Goal: Task Accomplishment & Management: Complete application form

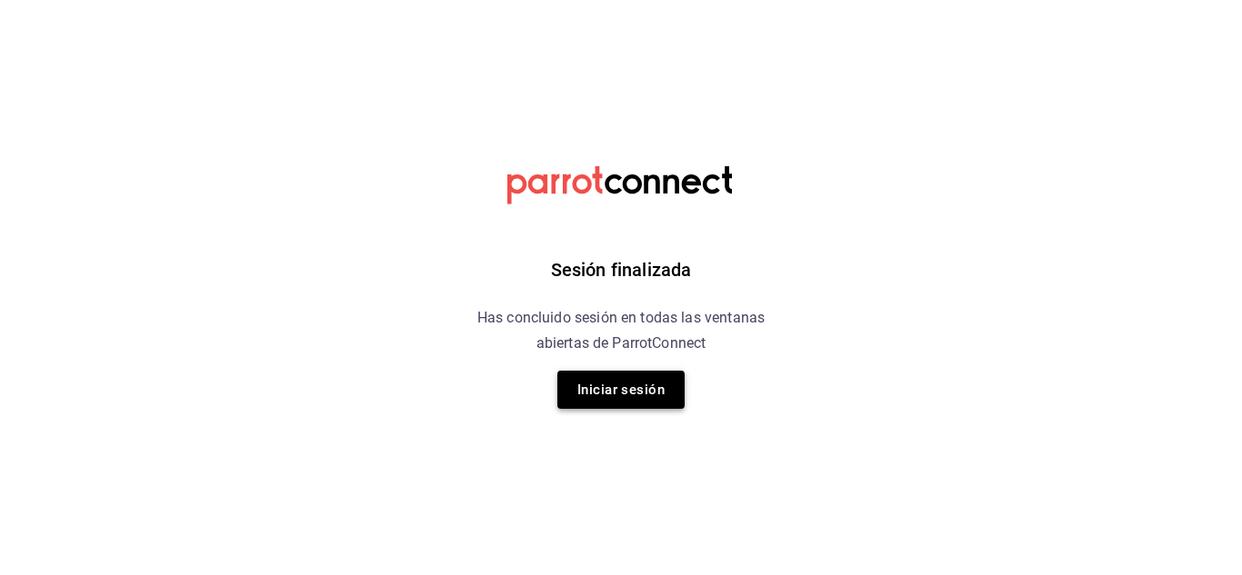
click at [582, 378] on button "Iniciar sesión" at bounding box center [620, 390] width 127 height 38
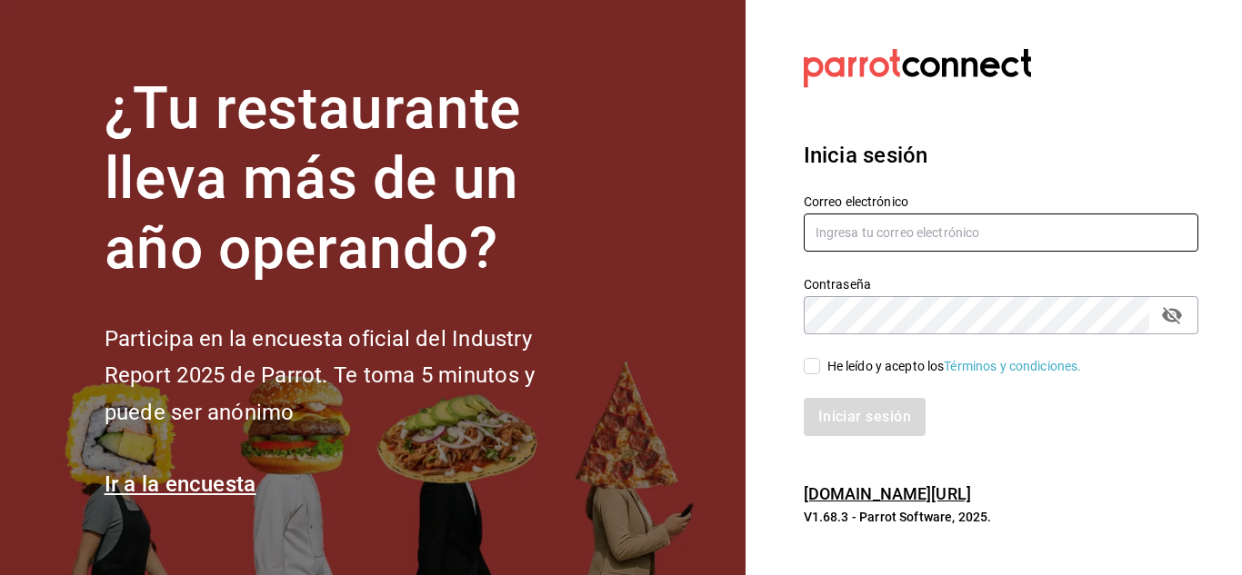
type input "[EMAIL_ADDRESS][DOMAIN_NAME]"
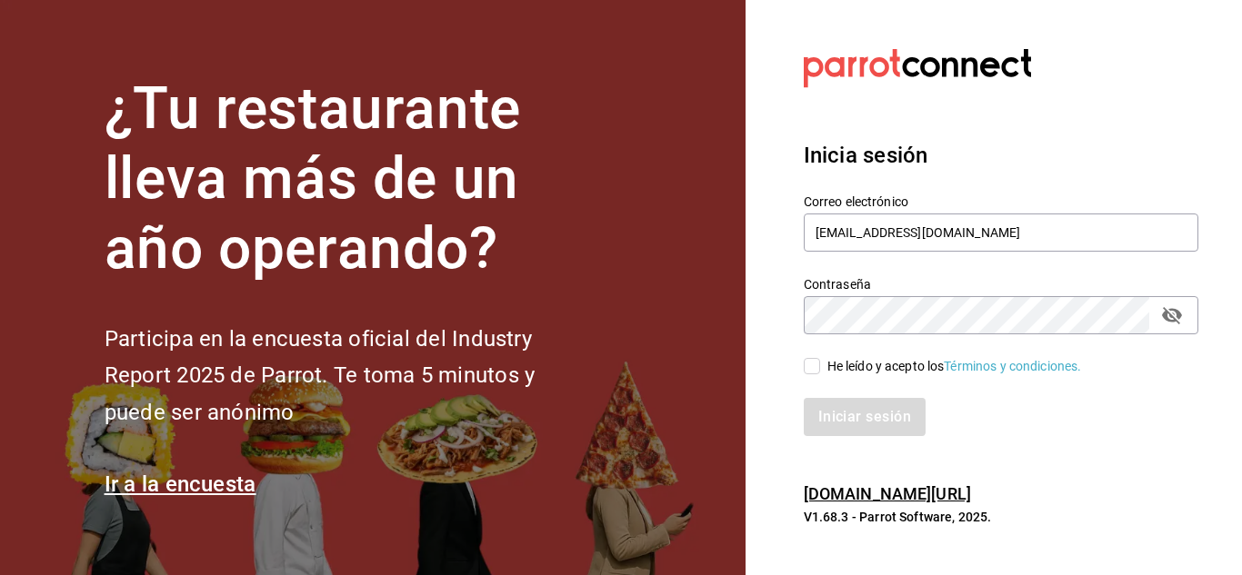
click at [813, 366] on input "He leído y acepto los Términos y condiciones." at bounding box center [811, 366] width 16 height 16
checkbox input "true"
click at [850, 418] on button "Iniciar sesión" at bounding box center [865, 417] width 124 height 38
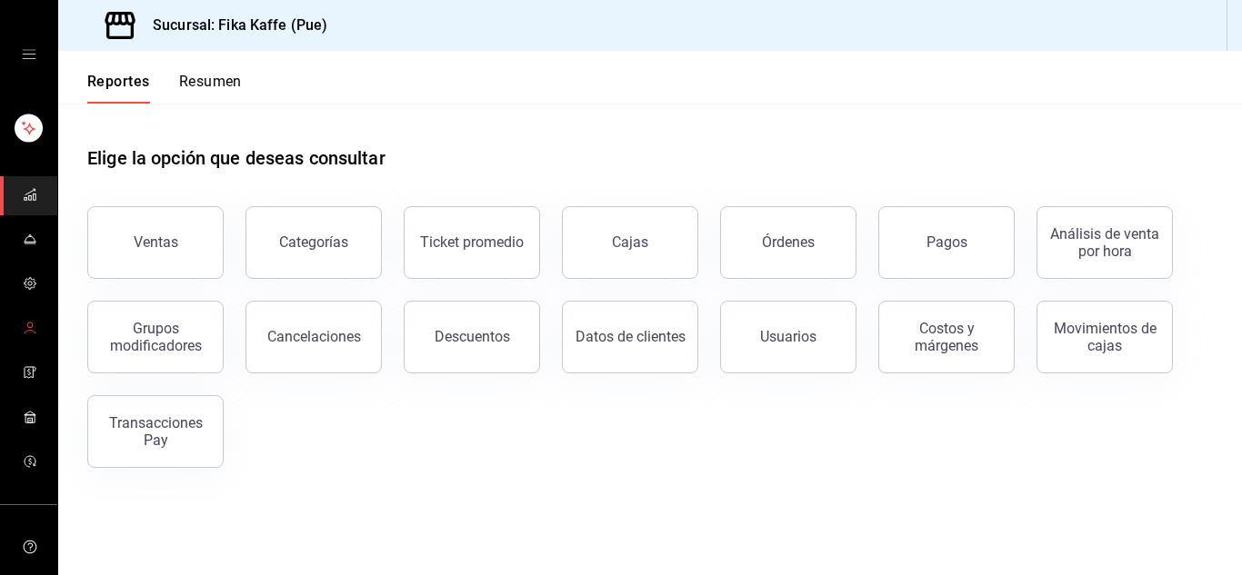
click at [23, 329] on icon "mailbox folders" at bounding box center [30, 328] width 15 height 15
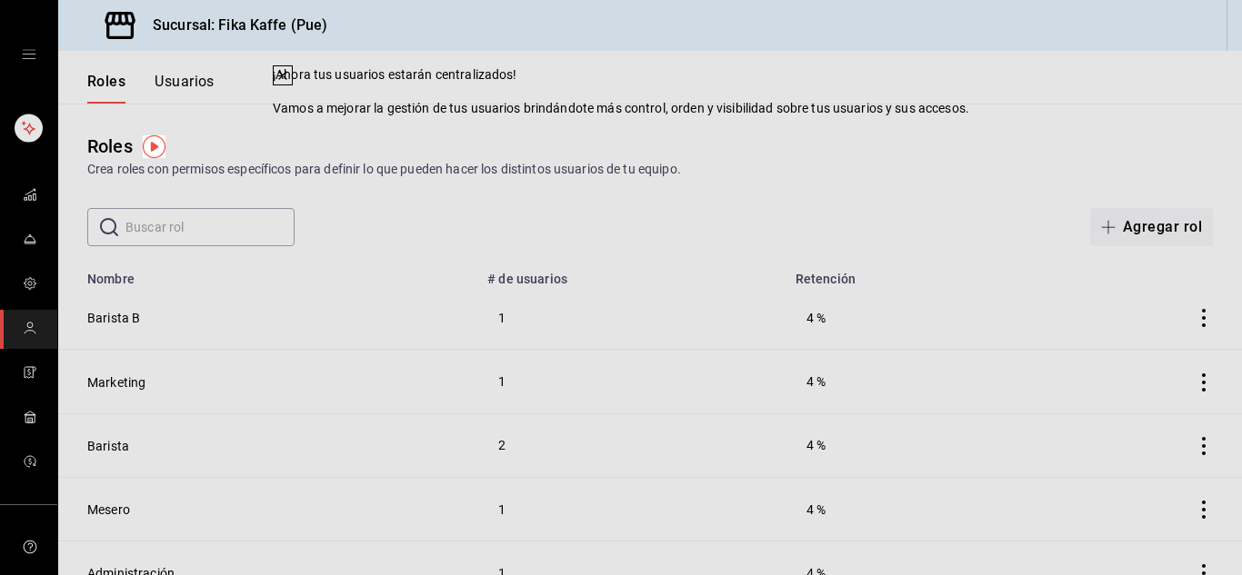
click at [833, 133] on div "Roles Crea roles con permisos específicos para definir lo que pueden hacer los …" at bounding box center [649, 156] width 1183 height 46
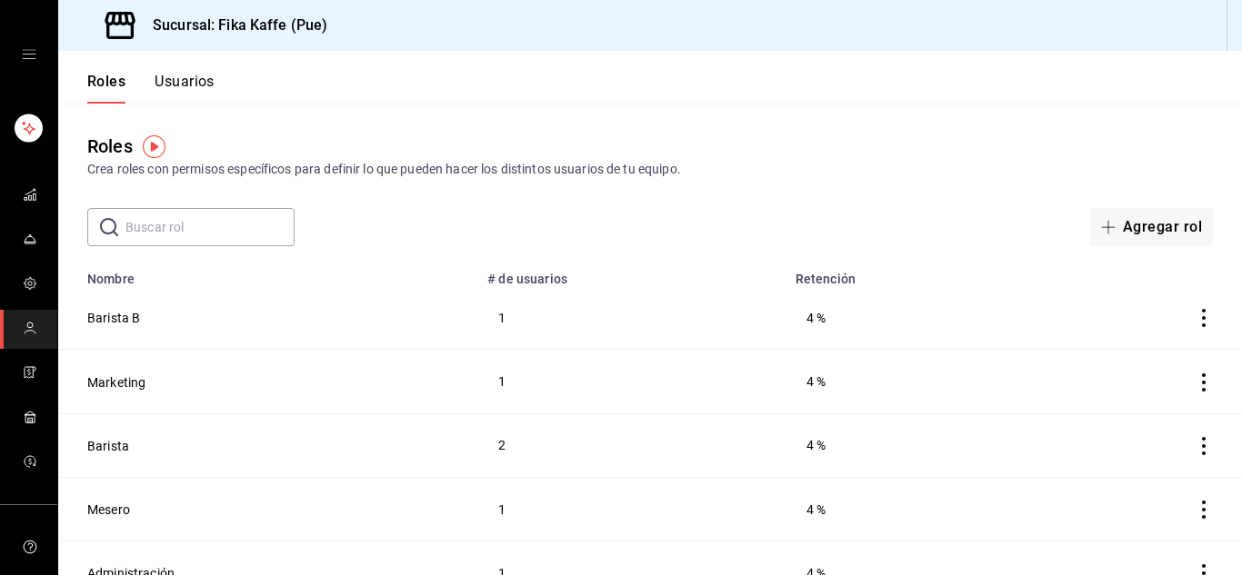
click at [164, 83] on button "Usuarios" at bounding box center [185, 88] width 60 height 31
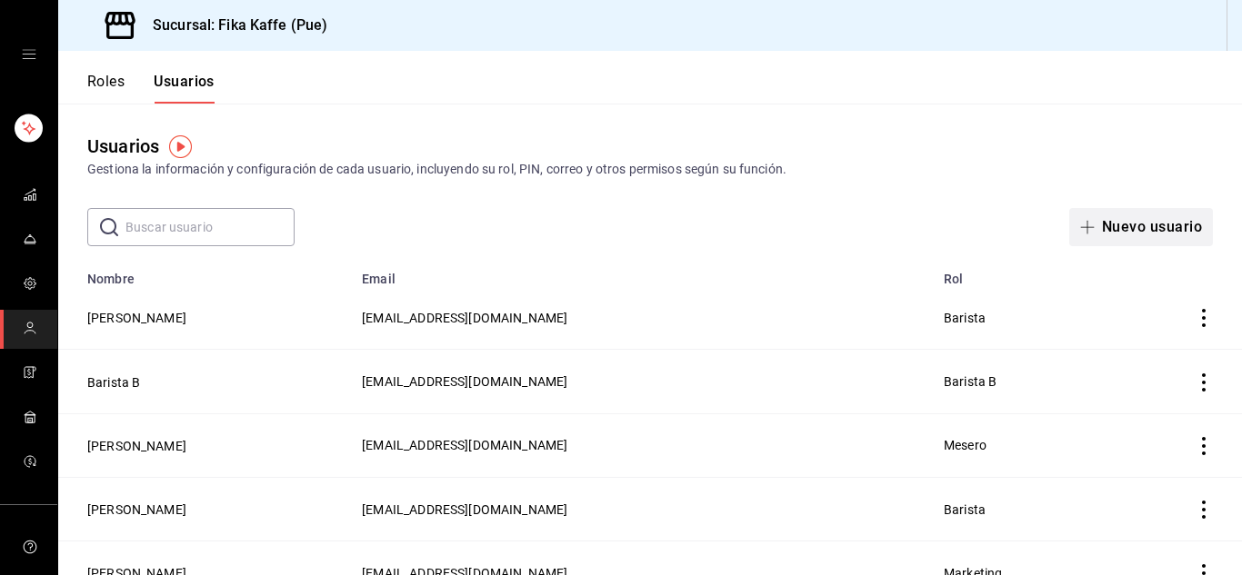
click at [1111, 239] on button "Nuevo usuario" at bounding box center [1141, 227] width 144 height 38
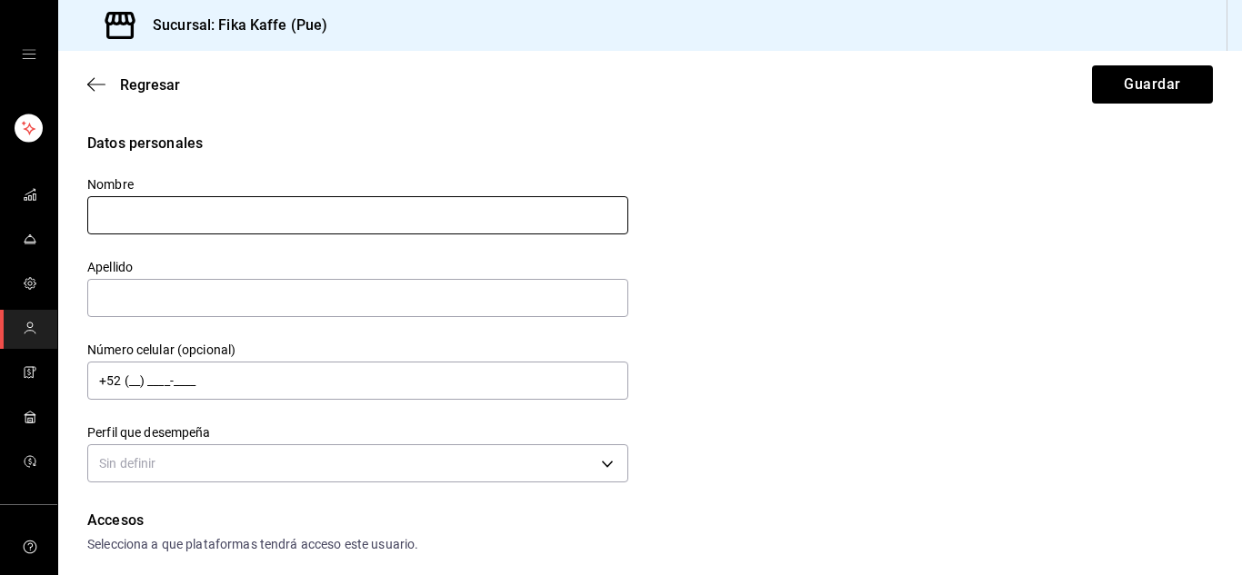
click at [211, 216] on input "text" at bounding box center [357, 215] width 541 height 38
click at [291, 300] on input "text" at bounding box center [357, 298] width 541 height 38
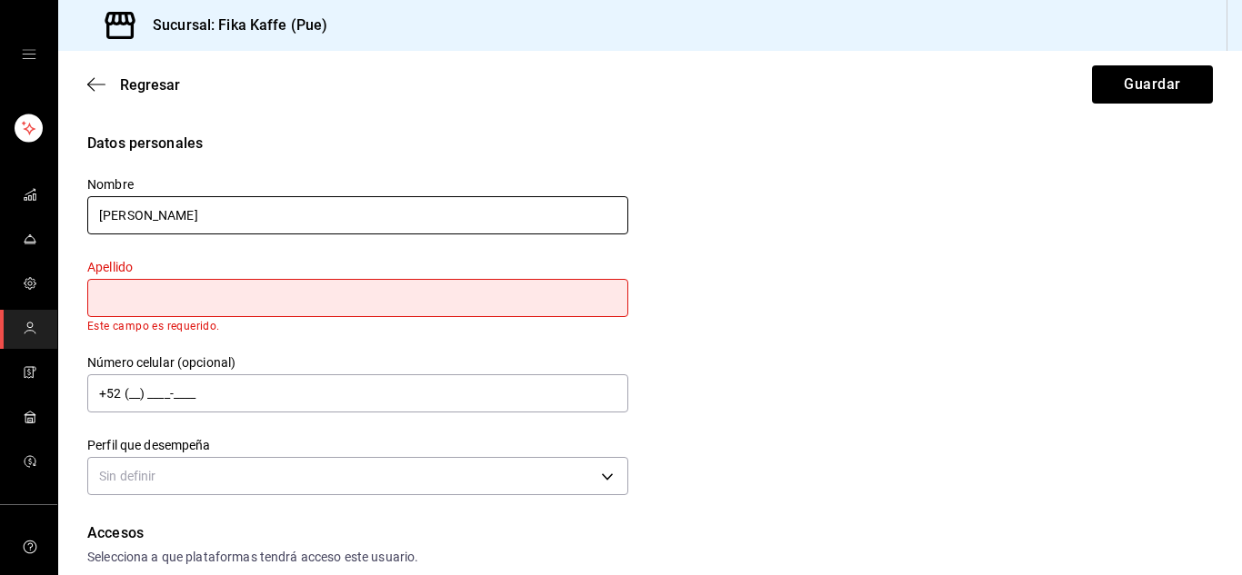
drag, startPoint x: 229, startPoint y: 218, endPoint x: 148, endPoint y: 219, distance: 80.9
click at [148, 219] on input "Rodrigo Ramírez" at bounding box center [357, 215] width 541 height 38
type input "Rodrigo"
click at [165, 302] on input "text" at bounding box center [357, 298] width 541 height 38
paste input "Ramírez"
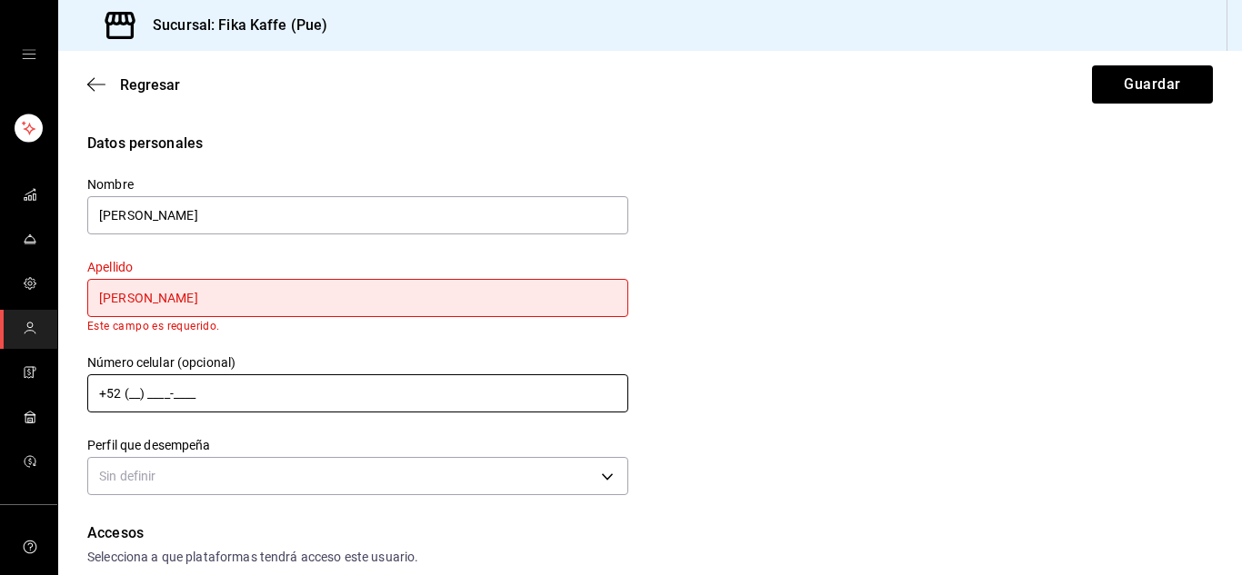
type input "Ramírez"
click at [276, 407] on div "Nombre Rodrigo Apellido Ramírez Este campo es requerido. Número celular (opcion…" at bounding box center [346, 328] width 563 height 346
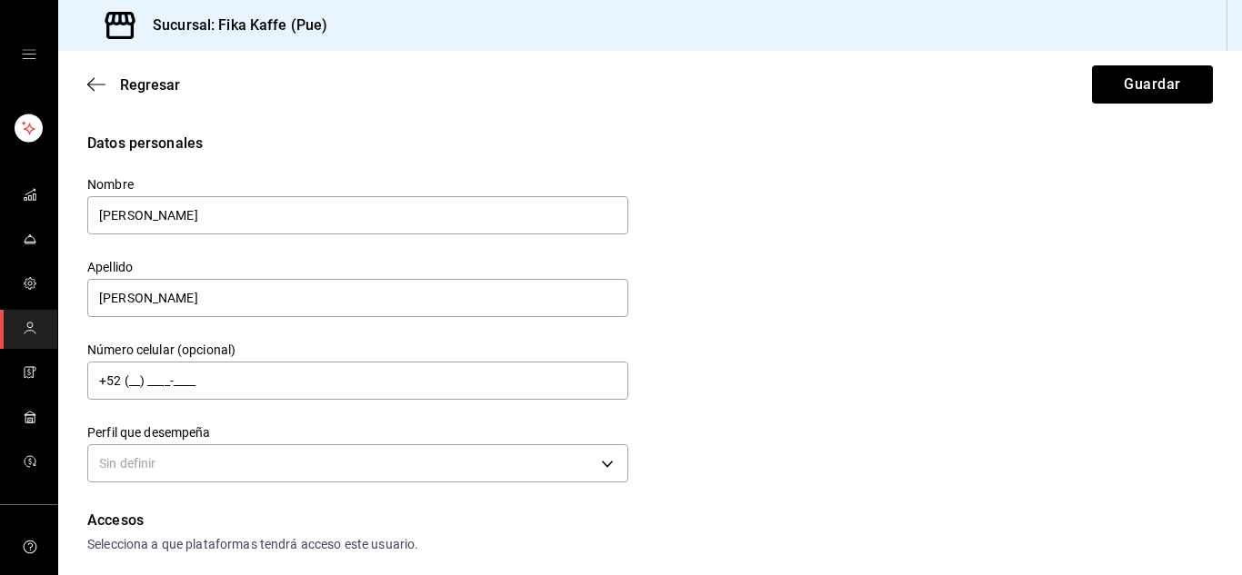
click at [748, 279] on div "Datos personales Nombre Rodrigo Apellido Ramírez Número celular (opcional) +52 …" at bounding box center [649, 310] width 1125 height 355
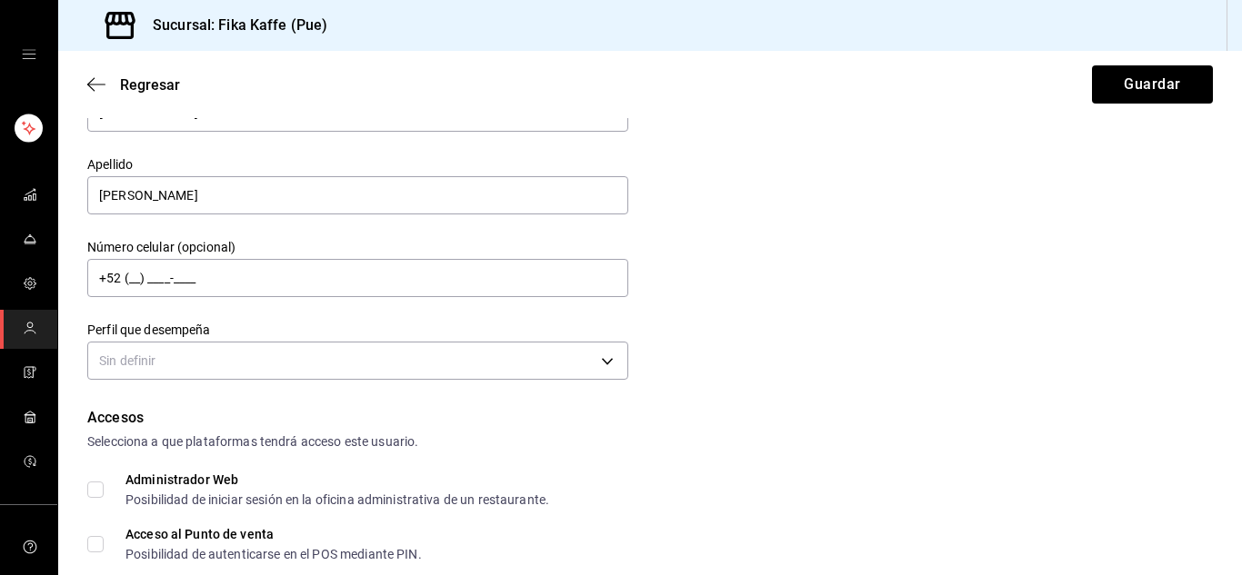
scroll to position [182, 0]
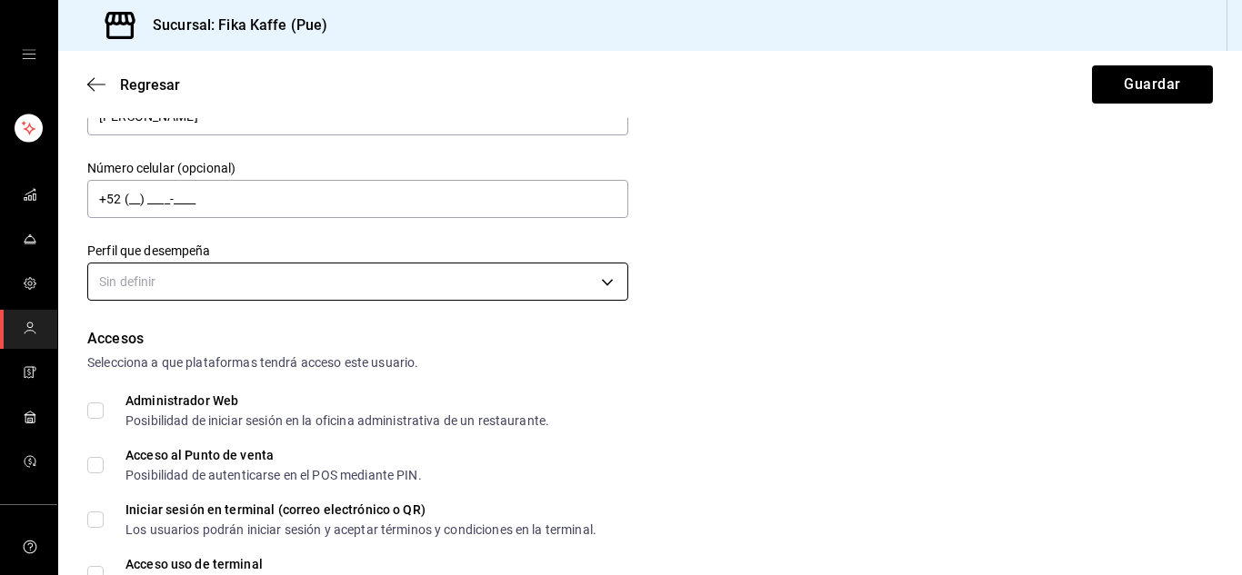
click at [395, 275] on body "Sucursal: Fika Kaffe (Pue) Regresar Guardar Datos personales Nombre Rodrigo Ape…" at bounding box center [621, 287] width 1242 height 575
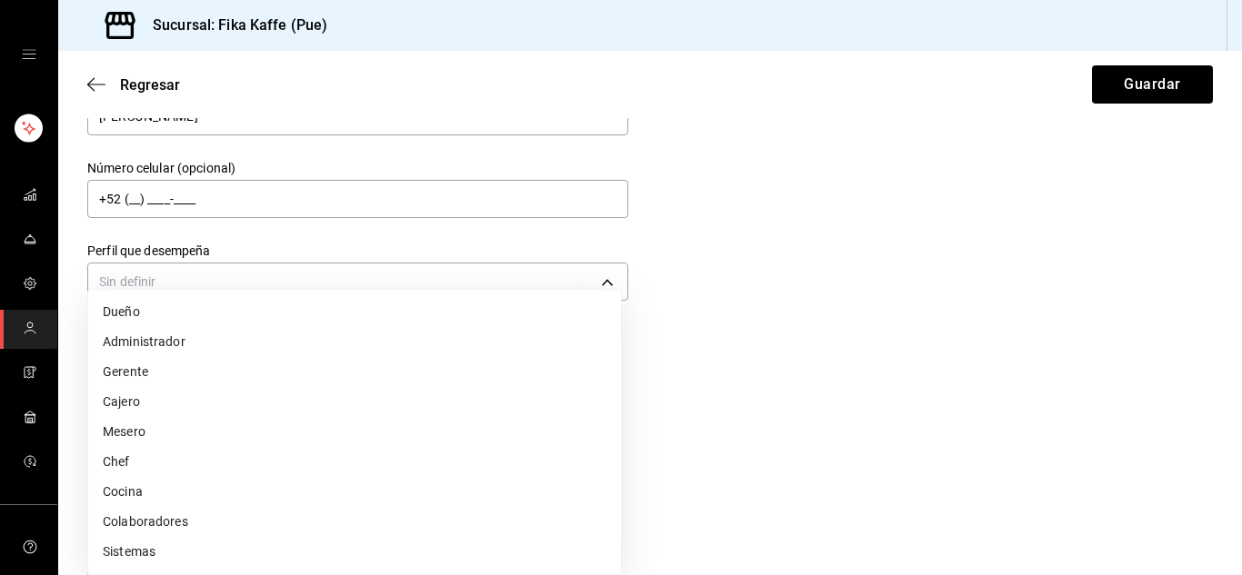
click at [163, 423] on li "Mesero" at bounding box center [354, 432] width 533 height 30
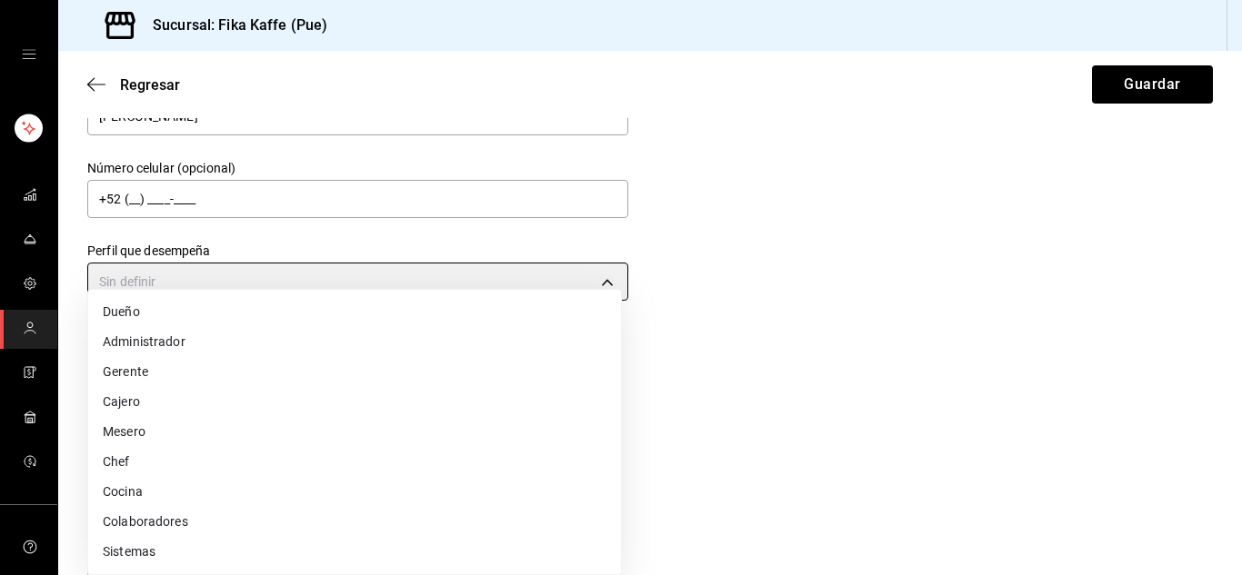
type input "WAITER"
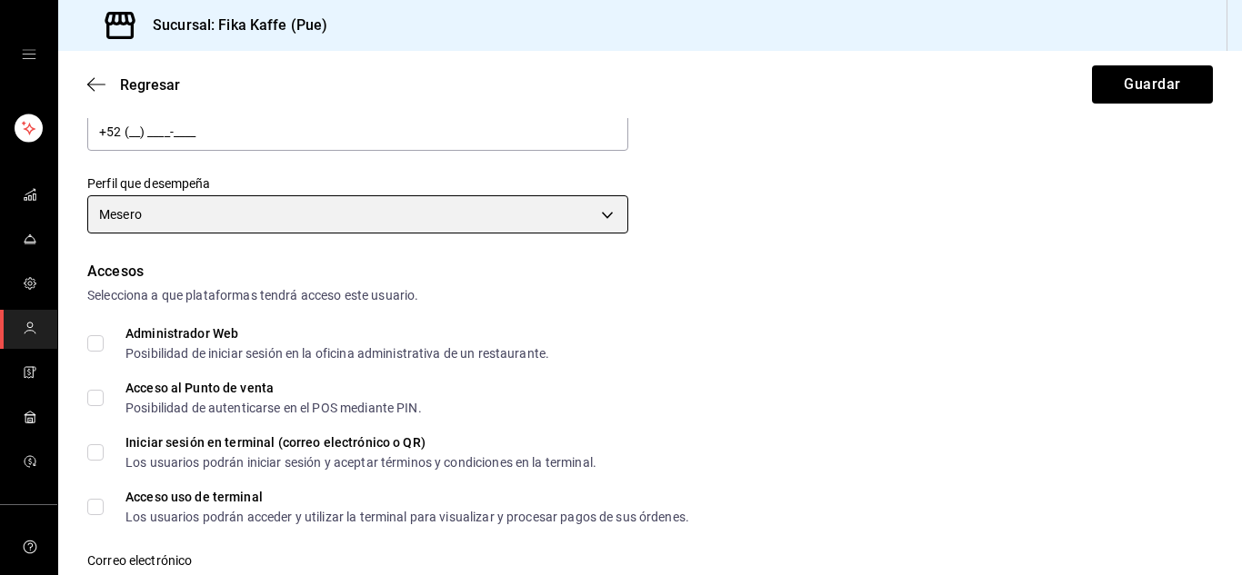
scroll to position [364, 0]
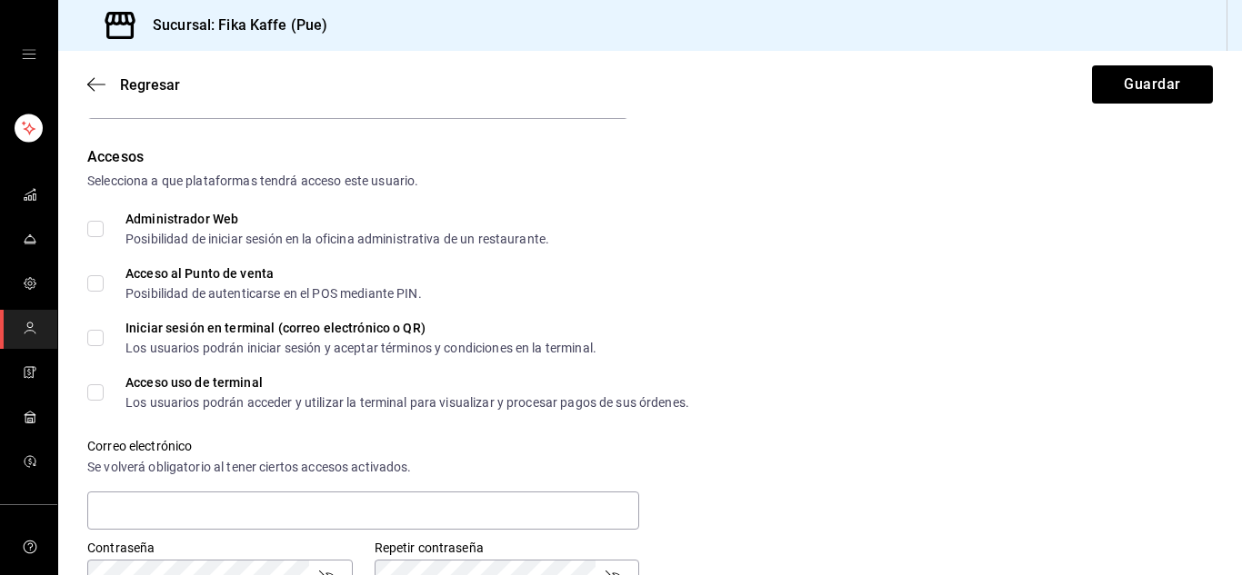
click at [91, 285] on input "Acceso al Punto de venta Posibilidad de autenticarse en el POS mediante PIN." at bounding box center [95, 283] width 16 height 16
checkbox input "true"
click at [95, 334] on input "Iniciar sesión en terminal (correo electrónico o QR) Los usuarios podrán inicia…" at bounding box center [95, 338] width 16 height 16
checkbox input "true"
click at [95, 386] on input "Acceso uso de terminal Los usuarios podrán acceder y utilizar la terminal para …" at bounding box center [95, 392] width 16 height 16
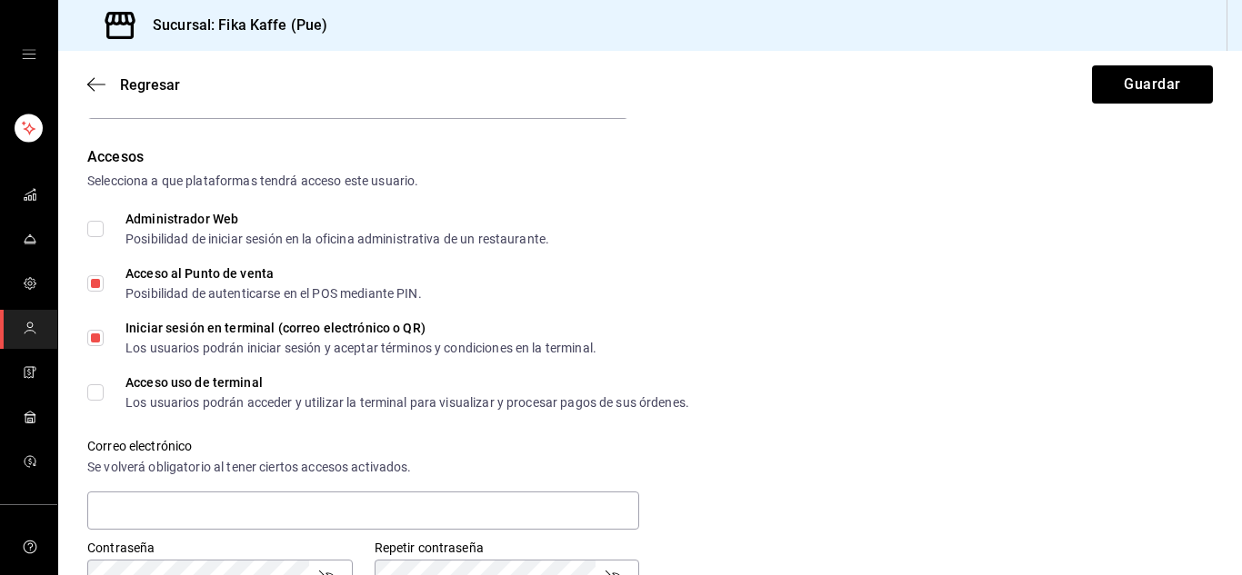
checkbox input "true"
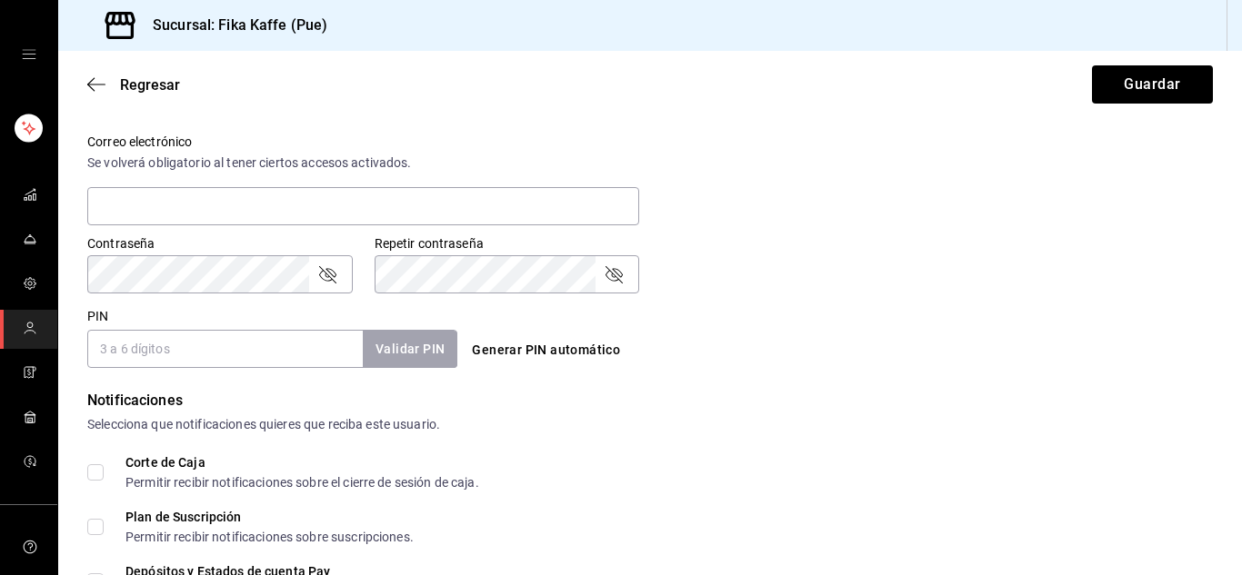
scroll to position [636, 0]
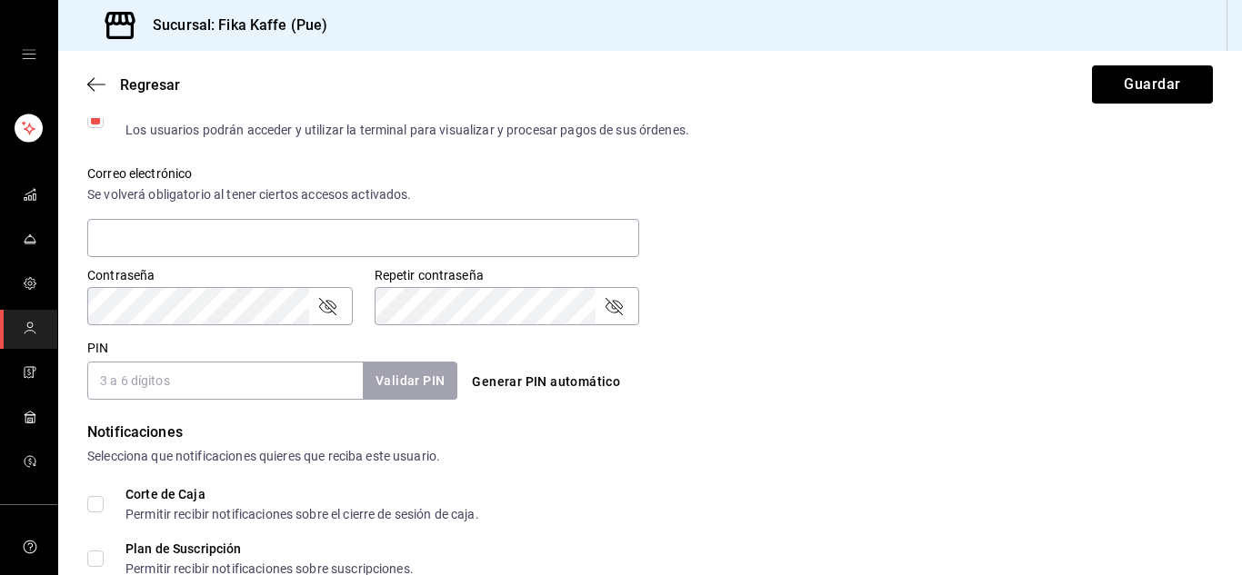
click at [235, 392] on input "PIN" at bounding box center [224, 381] width 275 height 38
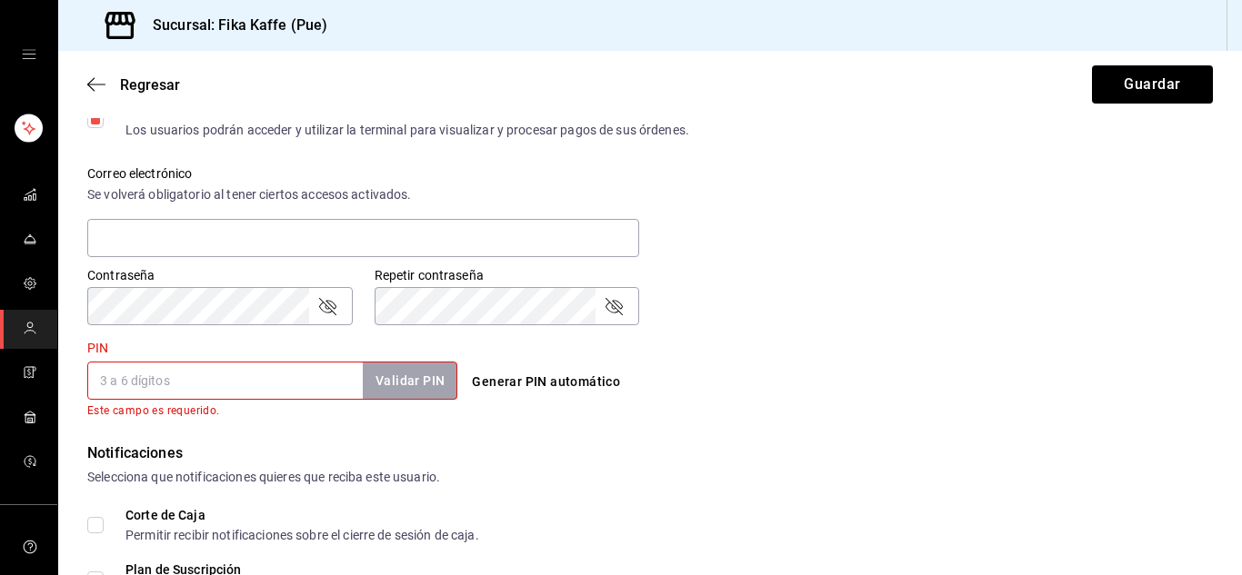
click at [505, 379] on button "Generar PIN automático" at bounding box center [545, 382] width 163 height 34
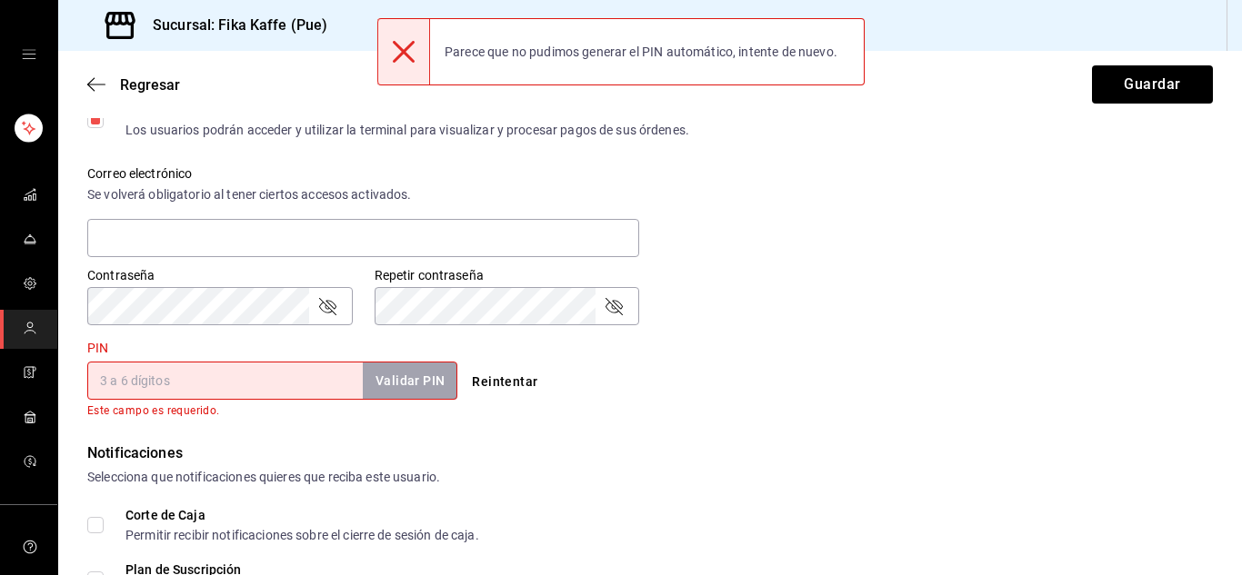
click at [503, 384] on button "Reintentar" at bounding box center [504, 382] width 80 height 34
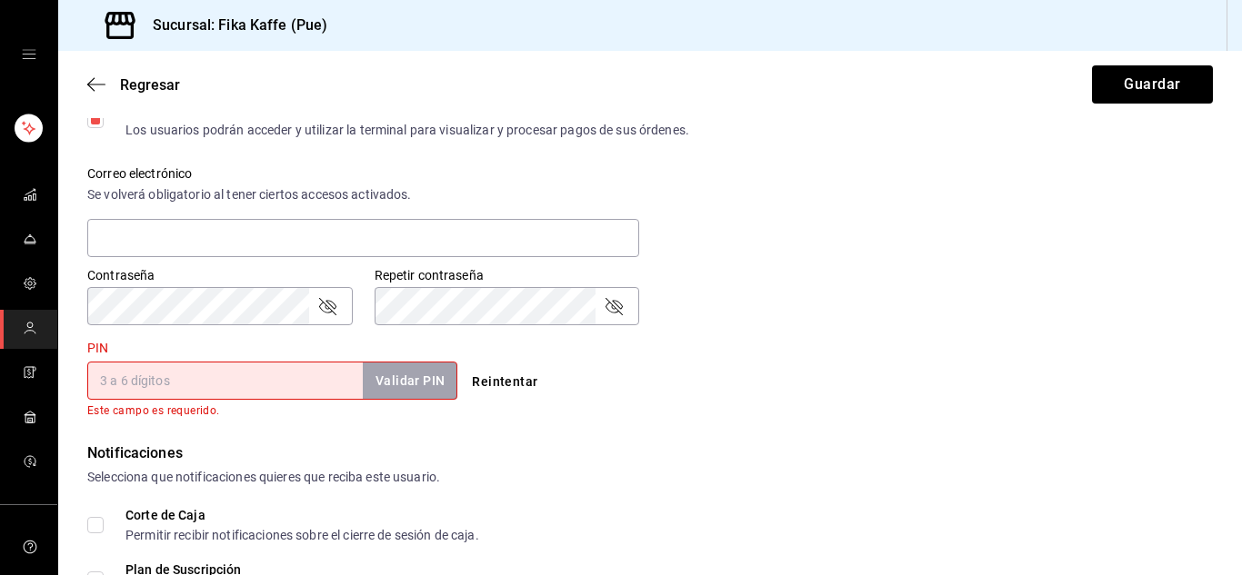
click at [282, 384] on input "PIN" at bounding box center [224, 381] width 275 height 38
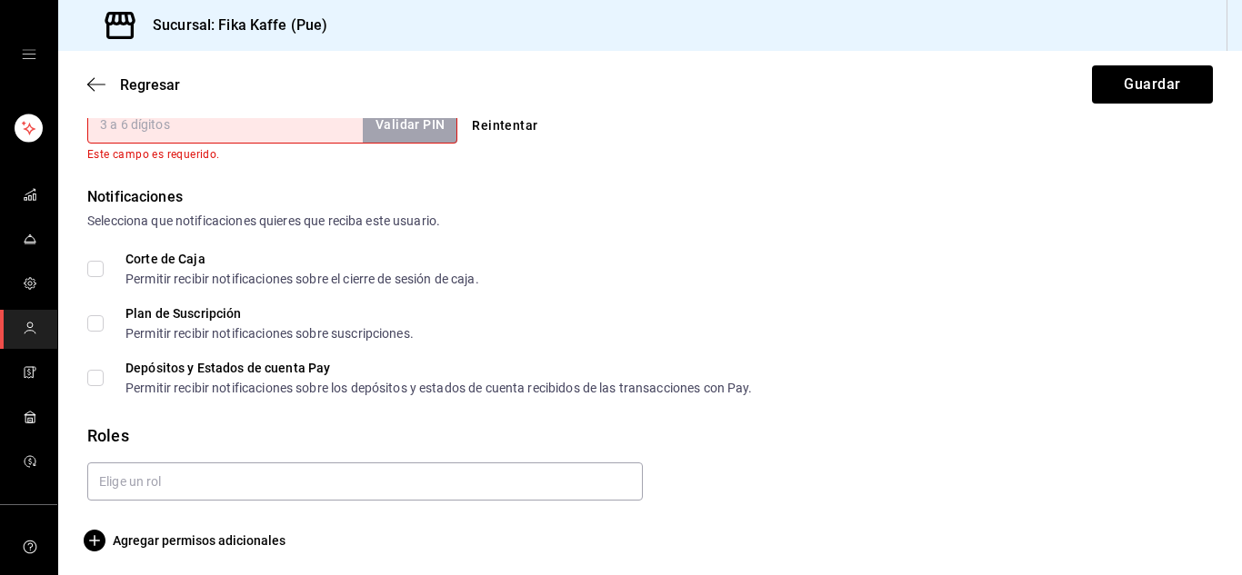
scroll to position [898, 0]
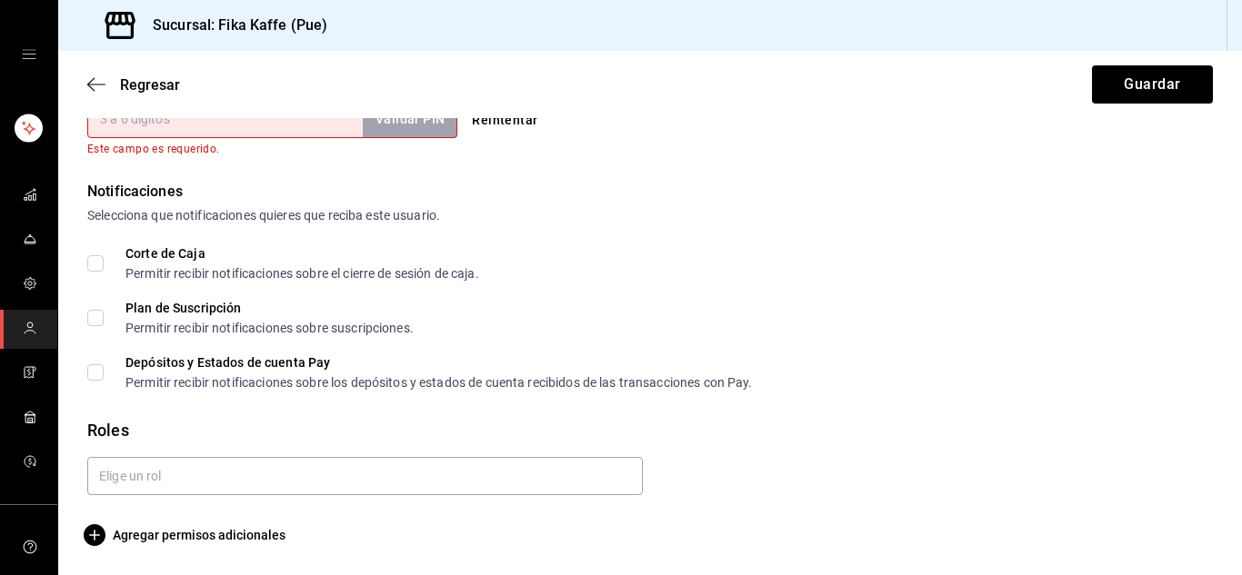
click at [693, 253] on div "Corte de Caja Permitir recibir notificaciones sobre el cierre de sesión de caja." at bounding box center [649, 263] width 1125 height 33
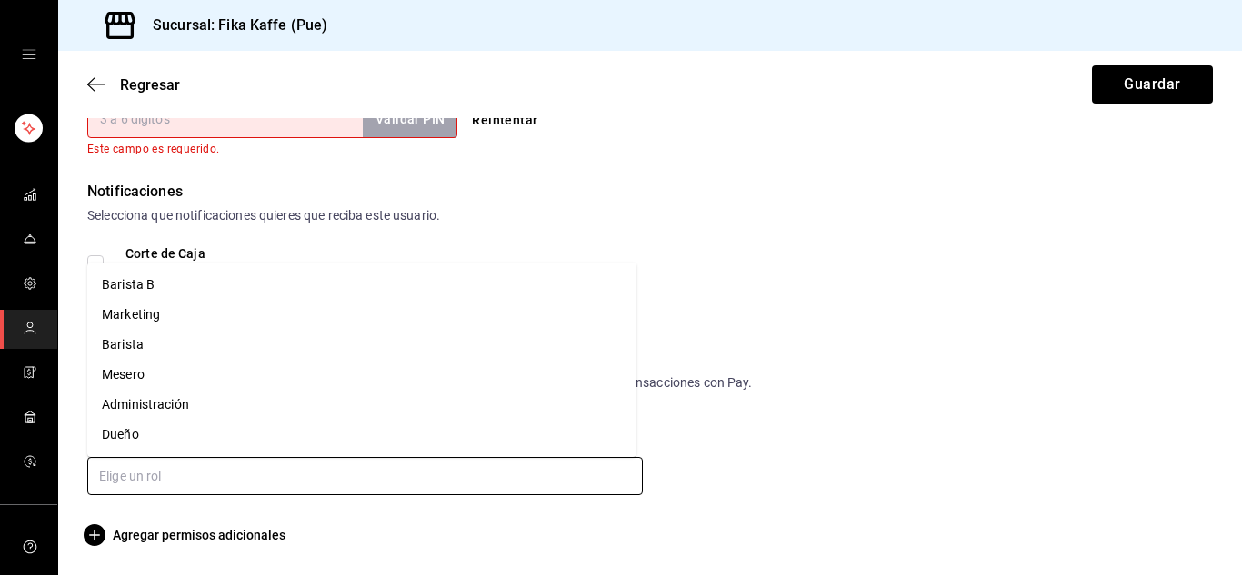
click at [175, 490] on input "text" at bounding box center [364, 476] width 555 height 38
click at [154, 283] on li "Barista B" at bounding box center [361, 285] width 549 height 30
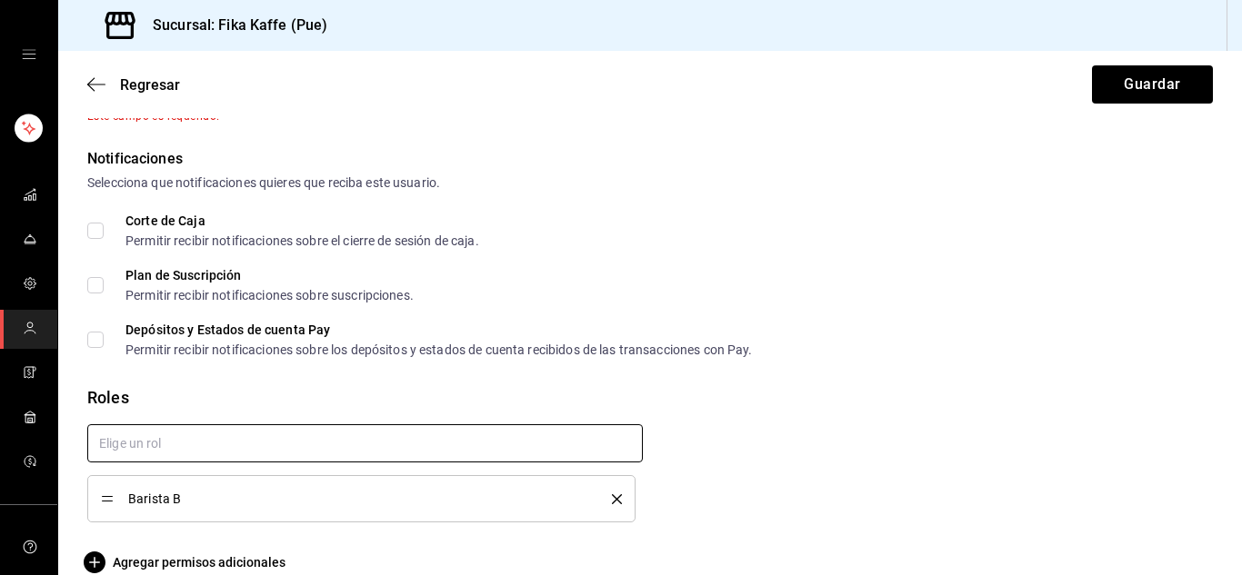
scroll to position [958, 0]
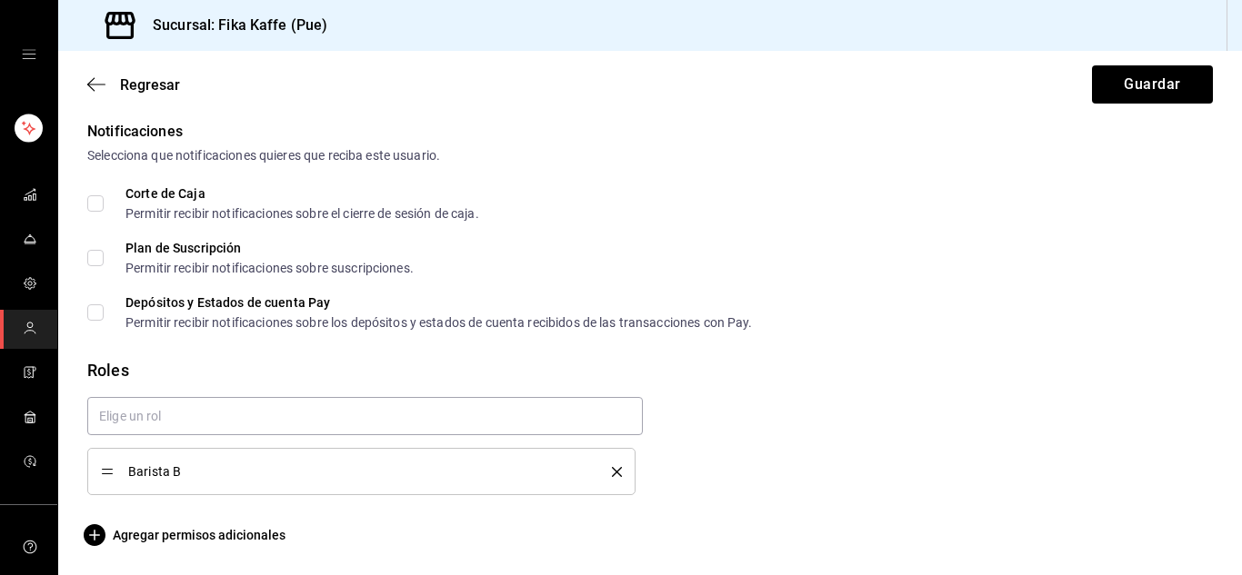
click at [606, 479] on div "Barista B" at bounding box center [361, 472] width 521 height 20
click at [614, 469] on icon "delete" at bounding box center [617, 472] width 10 height 10
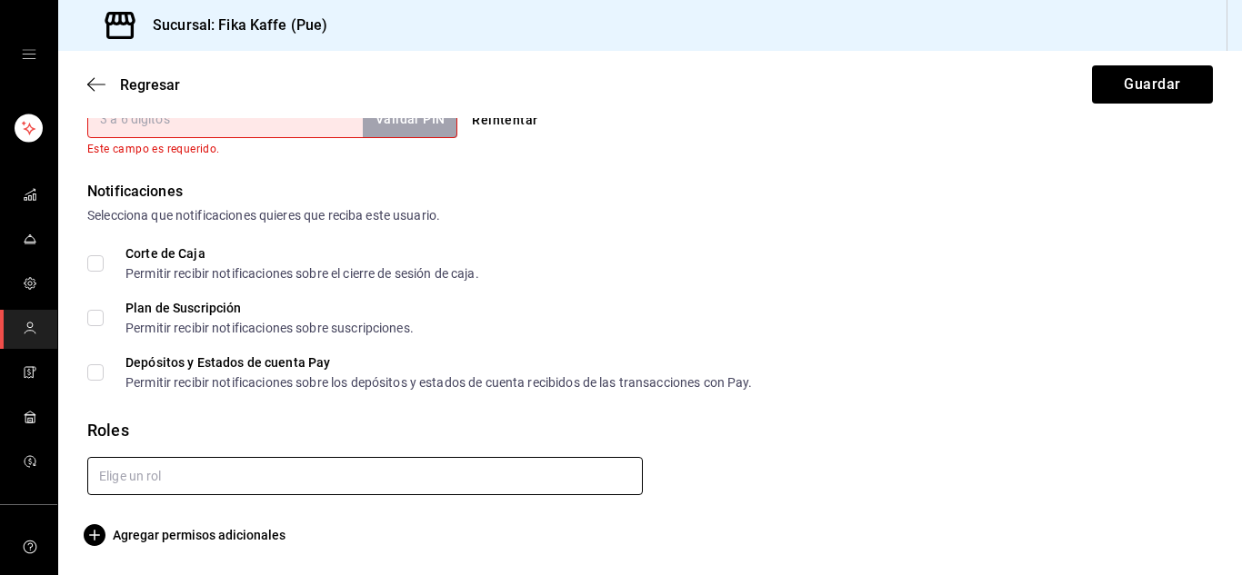
scroll to position [898, 0]
click at [380, 460] on input "text" at bounding box center [364, 476] width 555 height 38
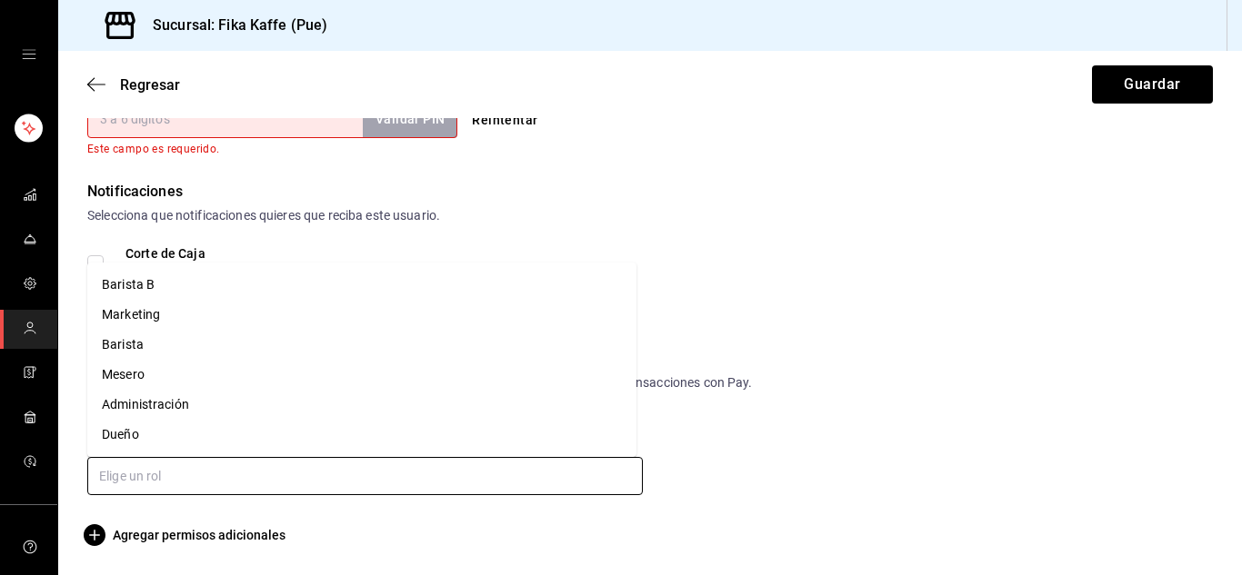
click at [168, 342] on li "Barista" at bounding box center [361, 345] width 549 height 30
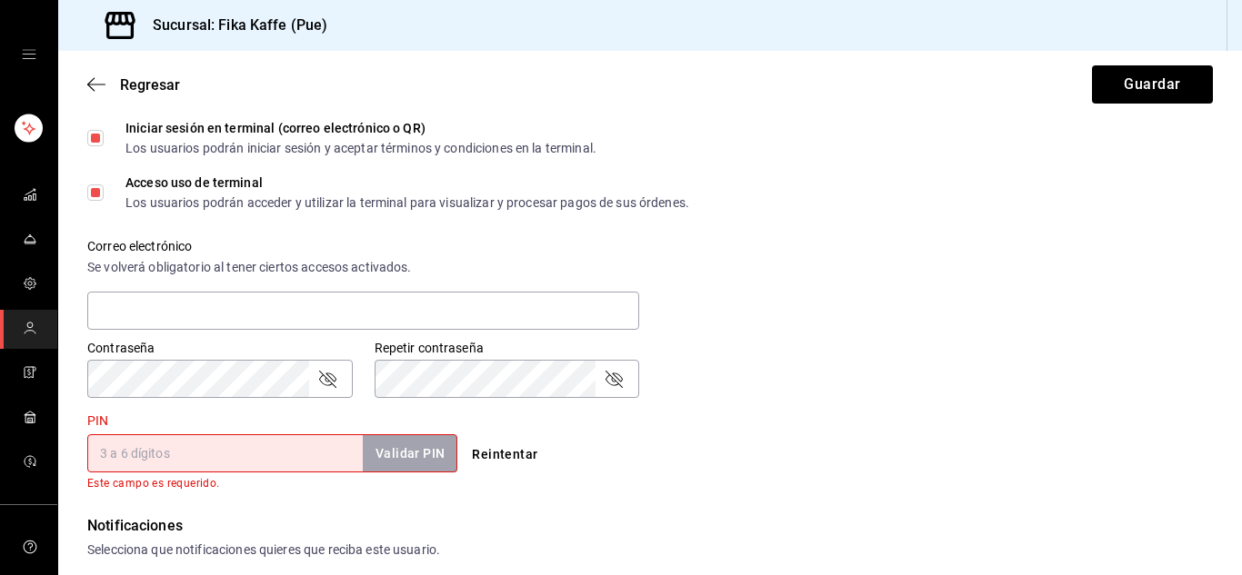
scroll to position [727, 0]
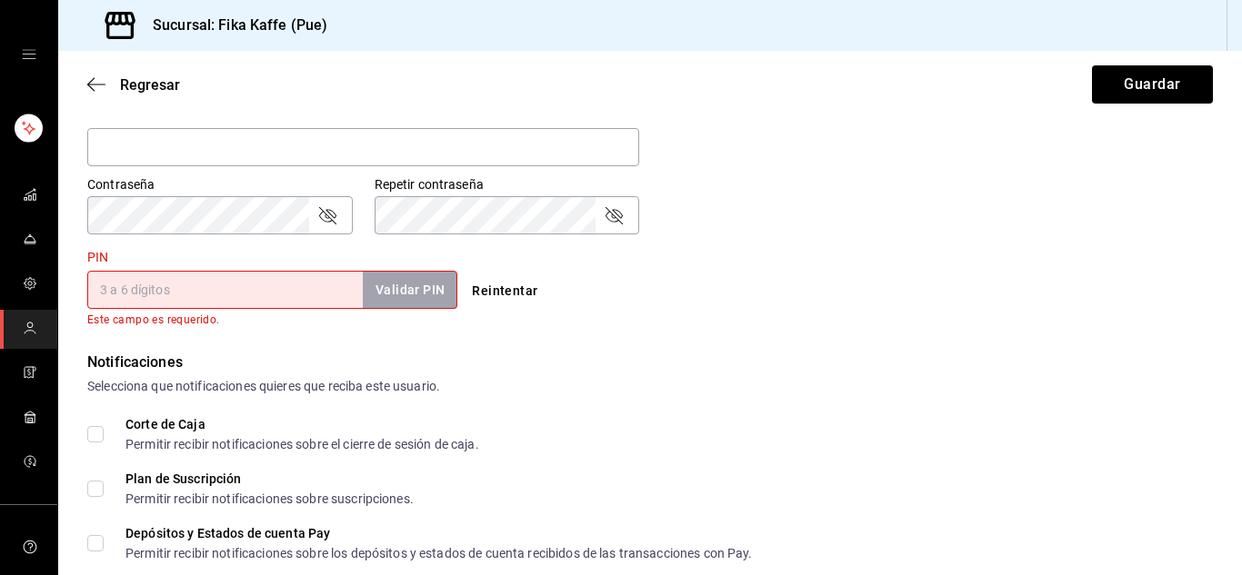
click at [299, 309] on input "PIN" at bounding box center [224, 290] width 275 height 38
click at [504, 297] on button "Reintentar" at bounding box center [504, 291] width 80 height 34
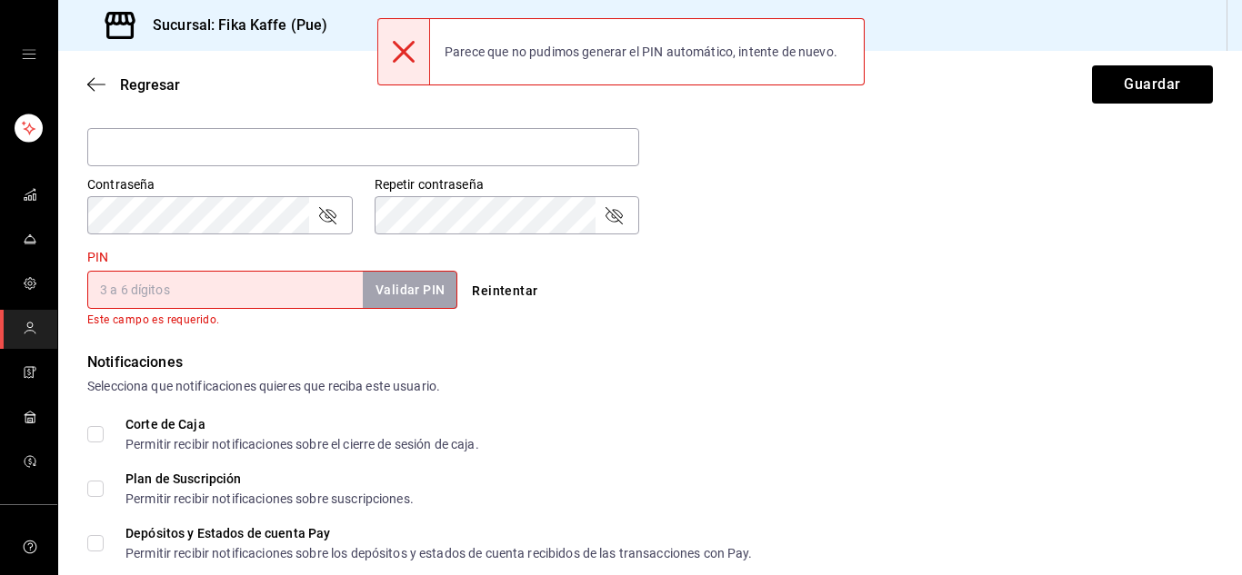
click at [730, 256] on div "Reintentar" at bounding box center [645, 275] width 377 height 66
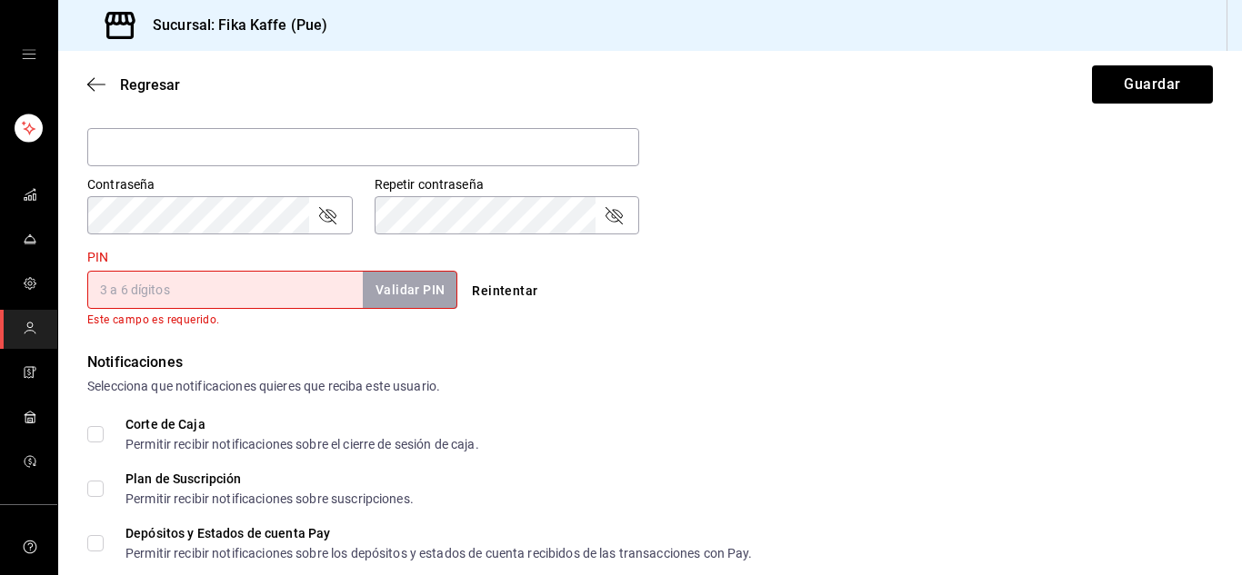
click at [299, 289] on input "PIN" at bounding box center [224, 290] width 275 height 38
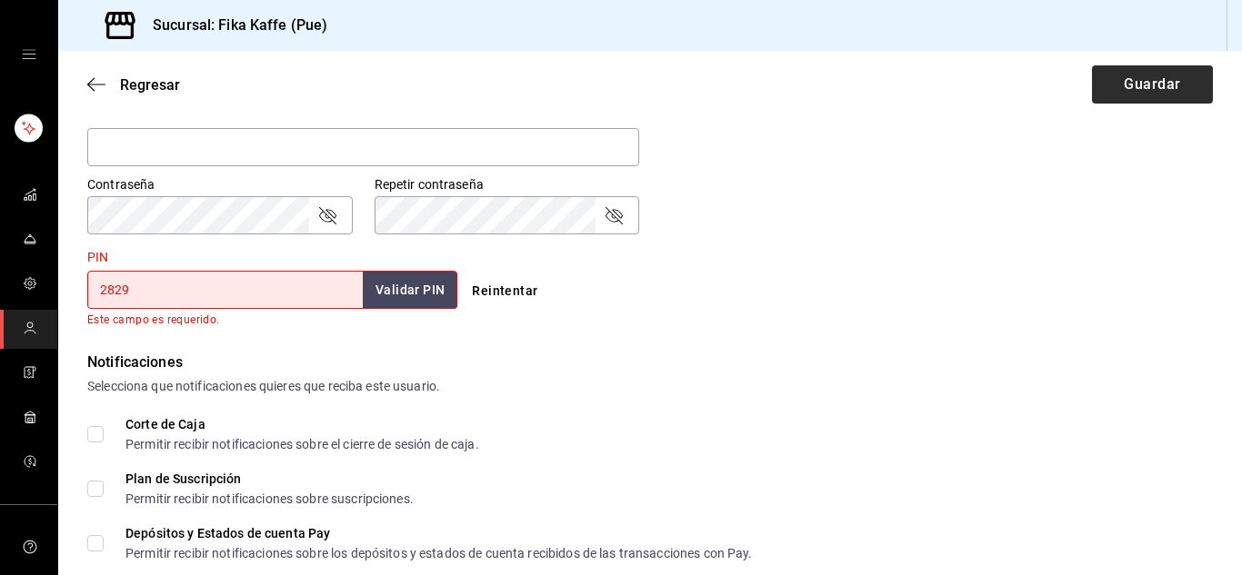
type input "2829"
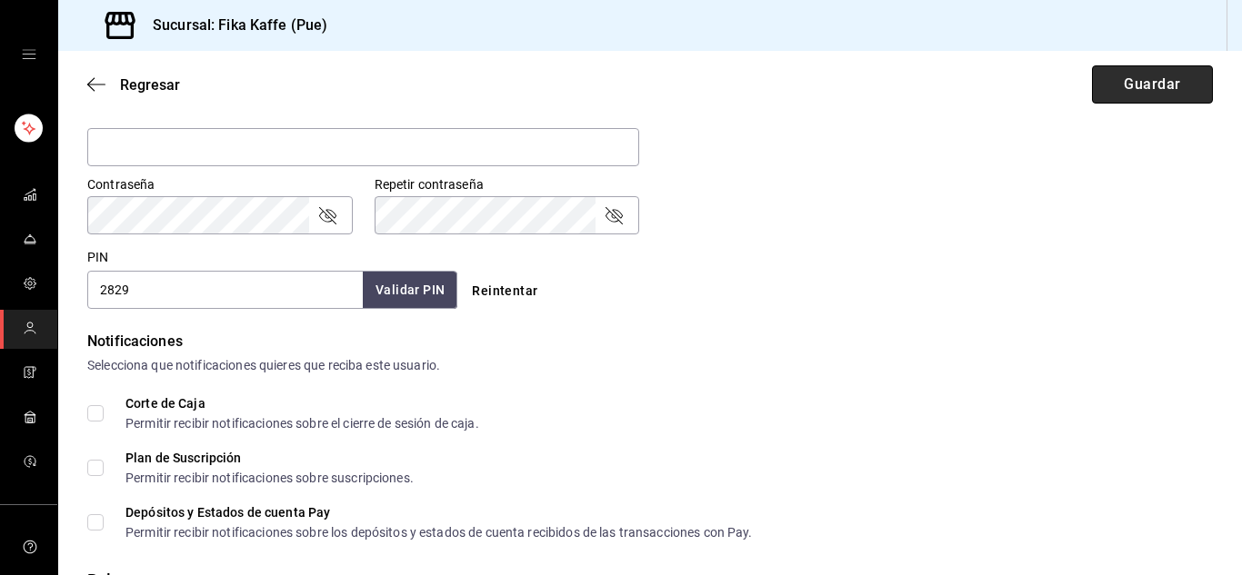
click at [1097, 73] on button "Guardar" at bounding box center [1152, 84] width 121 height 38
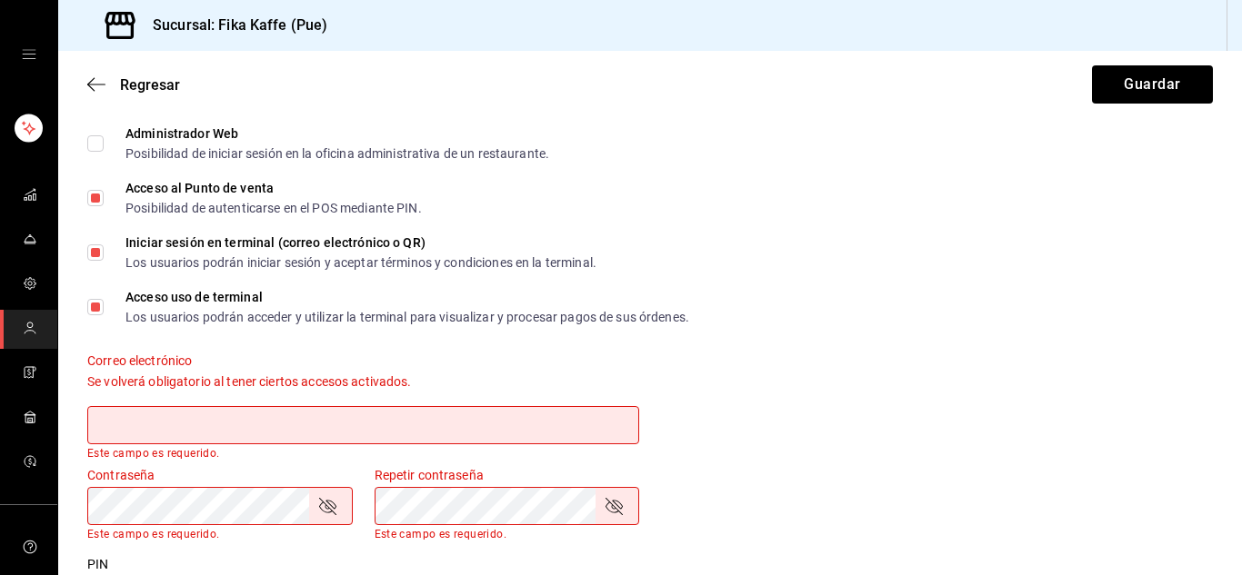
scroll to position [448, 0]
click at [97, 249] on input "Iniciar sesión en terminal (correo electrónico o QR) Los usuarios podrán inicia…" at bounding box center [95, 253] width 16 height 16
checkbox input "false"
click at [1129, 75] on button "Guardar" at bounding box center [1152, 84] width 121 height 38
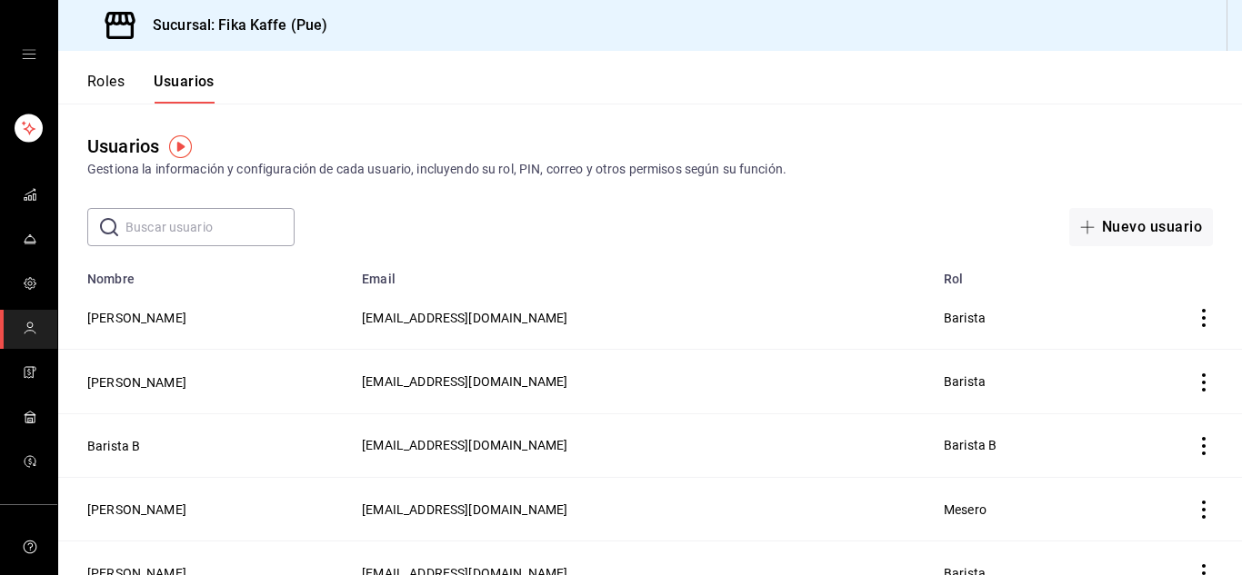
click at [480, 87] on header "Roles Usuarios" at bounding box center [649, 77] width 1183 height 53
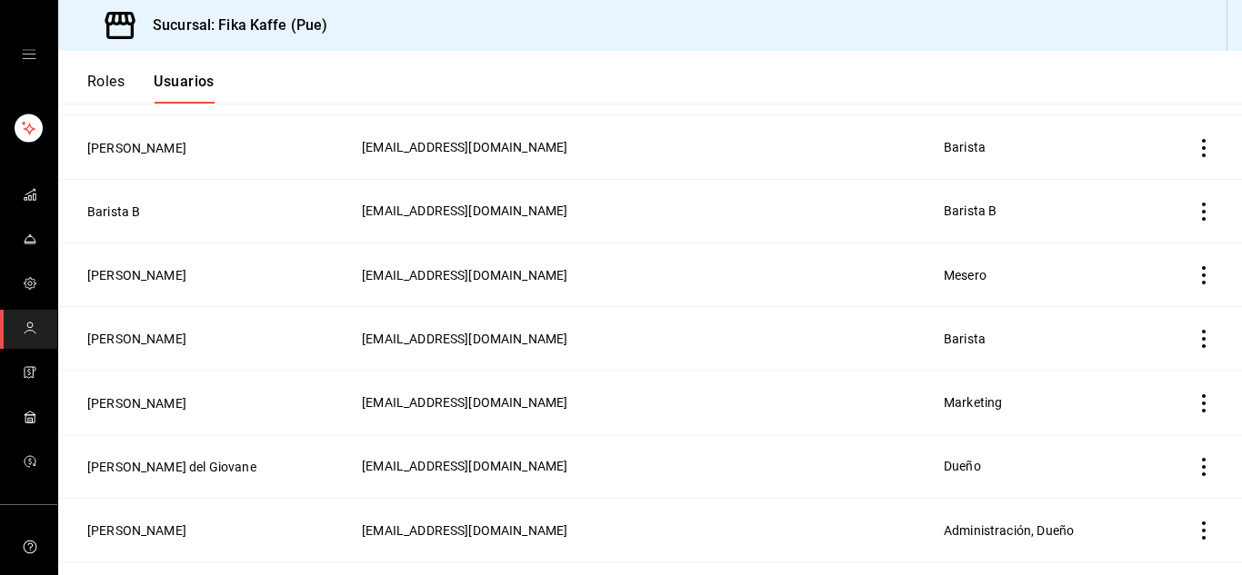
scroll to position [341, 0]
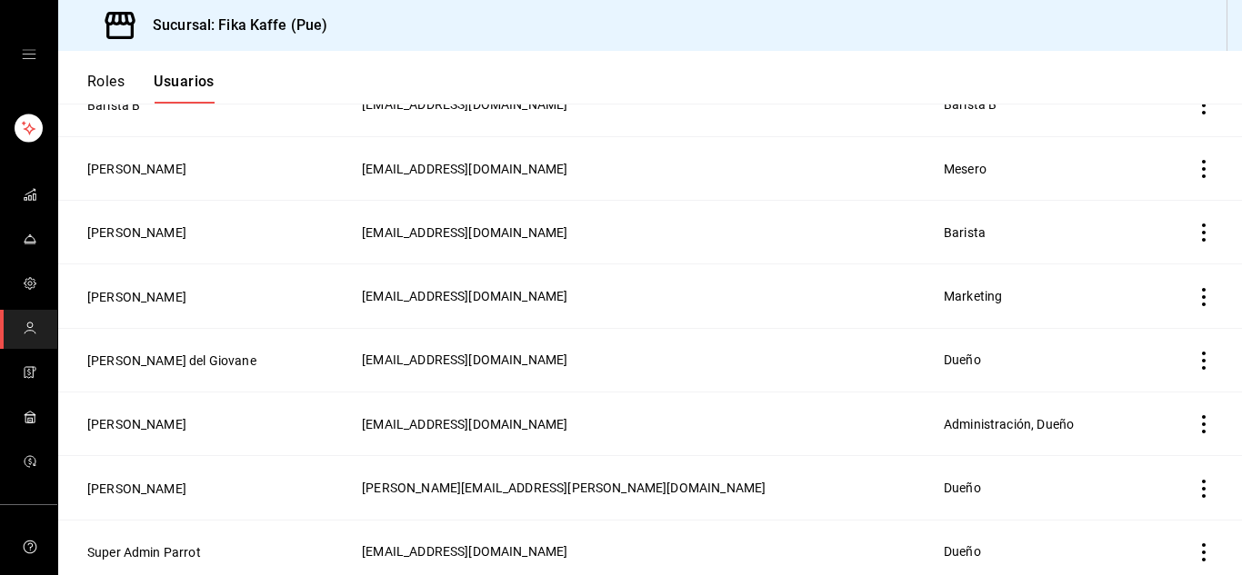
click at [715, 180] on td "rcuesta628@gmail.com" at bounding box center [642, 168] width 582 height 64
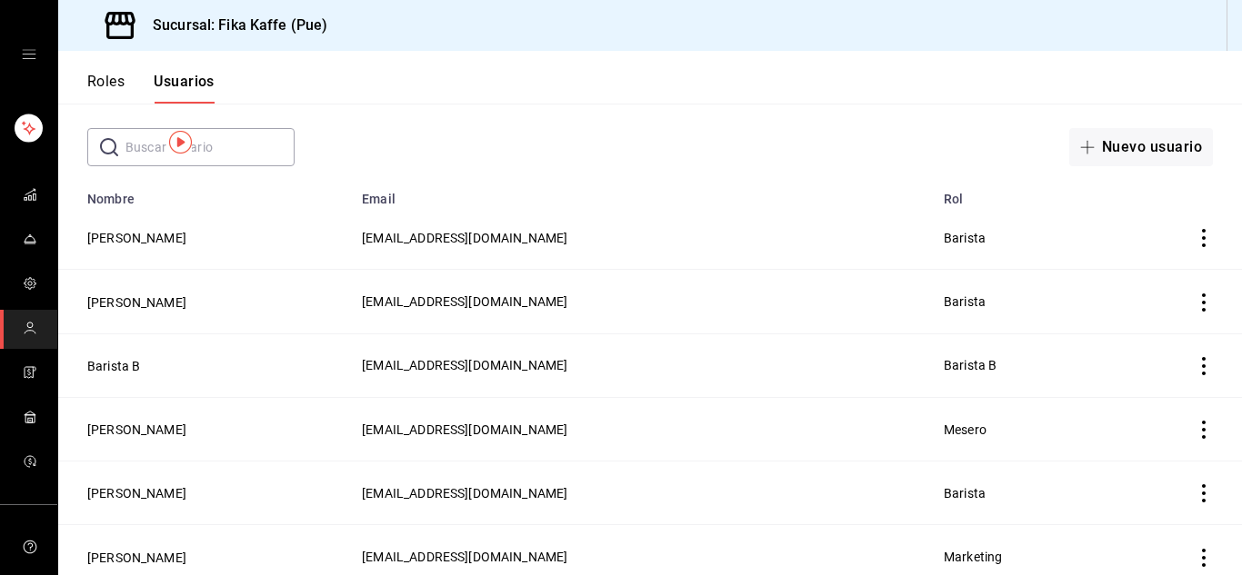
scroll to position [0, 0]
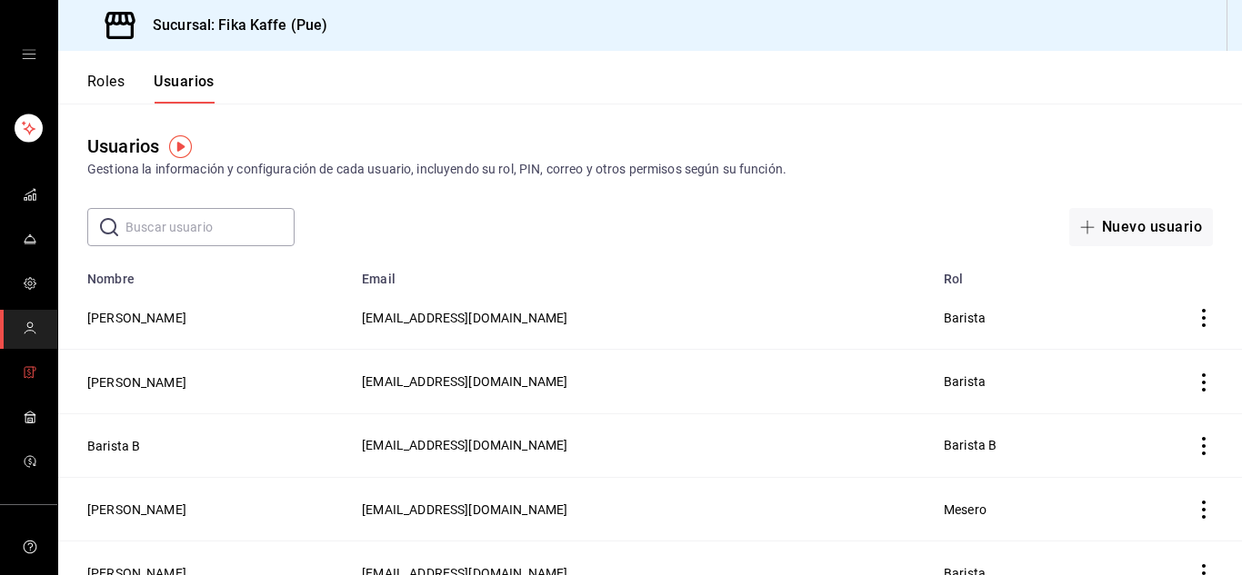
click at [32, 369] on icon "mailbox folders" at bounding box center [33, 369] width 3 height 4
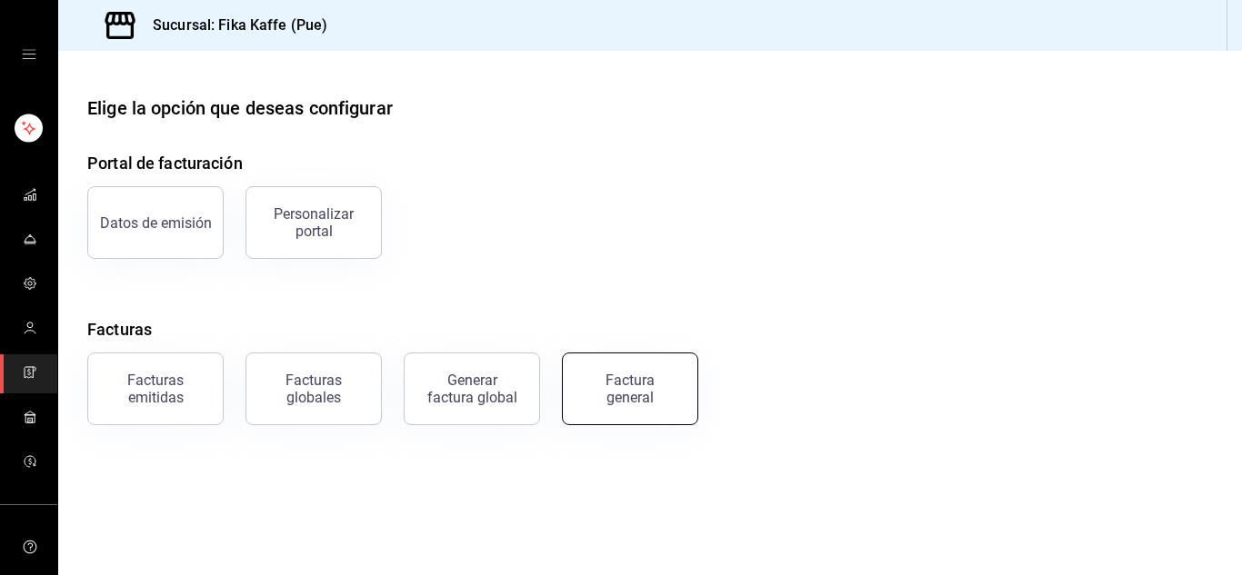
click at [662, 380] on div "Factura general" at bounding box center [629, 389] width 91 height 35
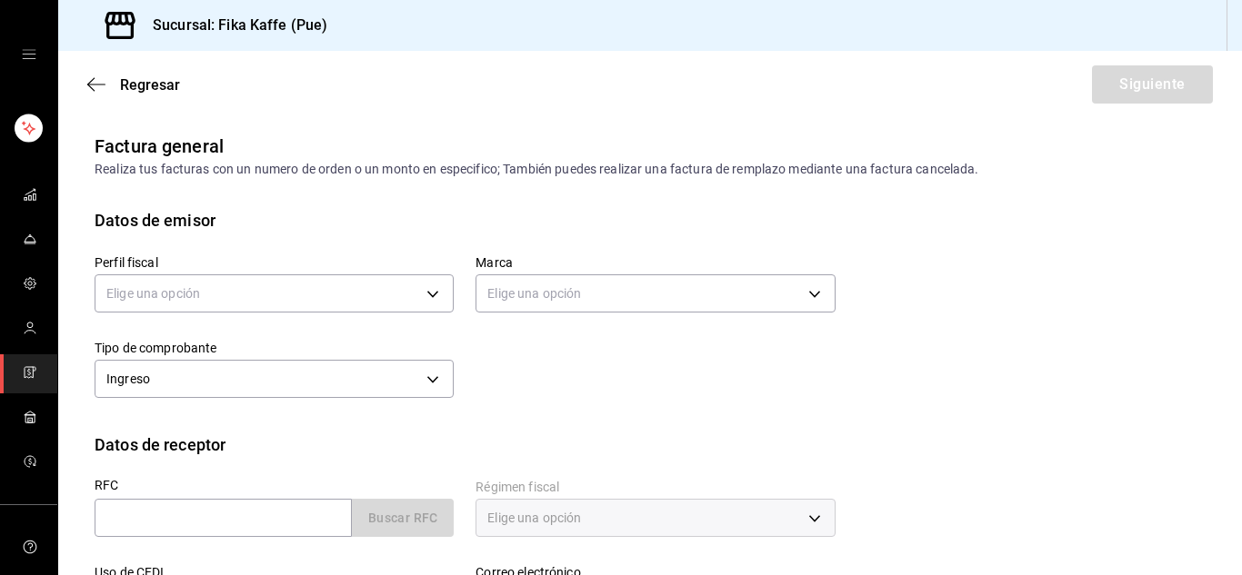
scroll to position [75, 0]
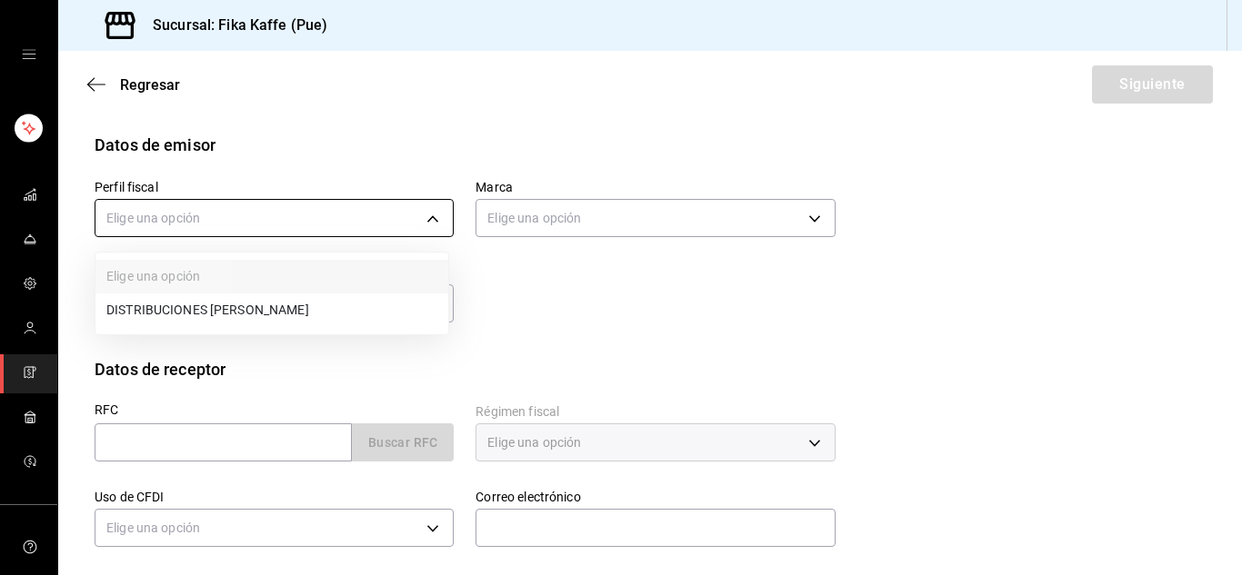
click at [389, 215] on body "Sucursal: Fika Kaffe (Pue) Regresar Siguiente Factura general Realiza tus factu…" at bounding box center [621, 287] width 1242 height 575
click at [323, 314] on li "DISTRIBUCIONES MOGADEL" at bounding box center [271, 311] width 353 height 34
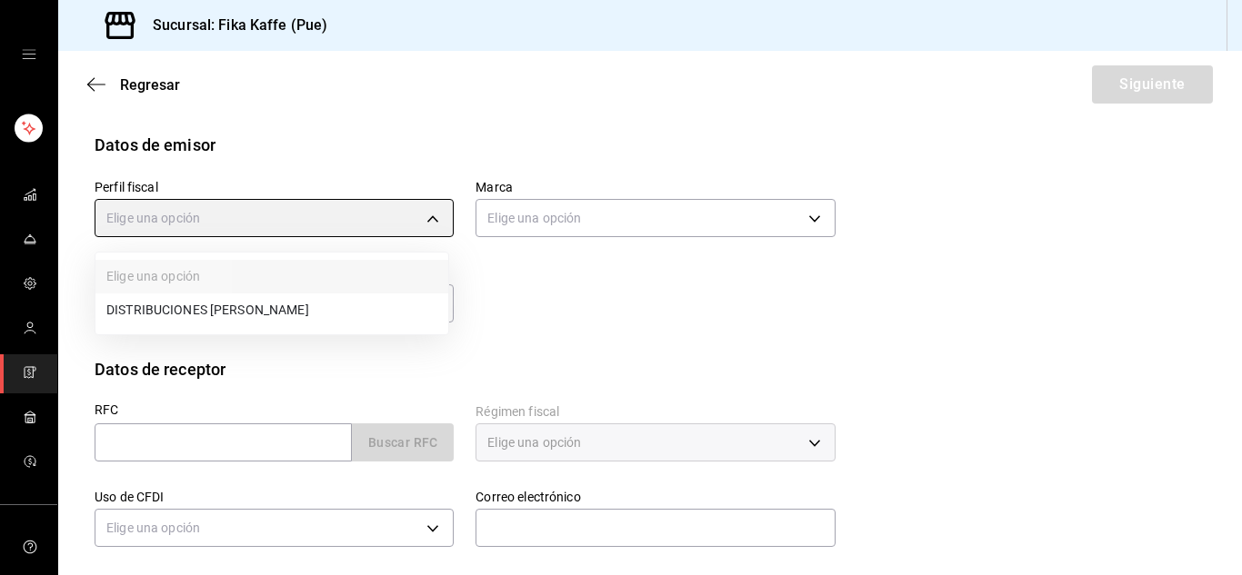
type input "7b073cd3-efc3-4cc0-81bd-dcd3264472e9"
type input "34ad27b6-2ad7-4e09-8c47-bff0ca000e3b"
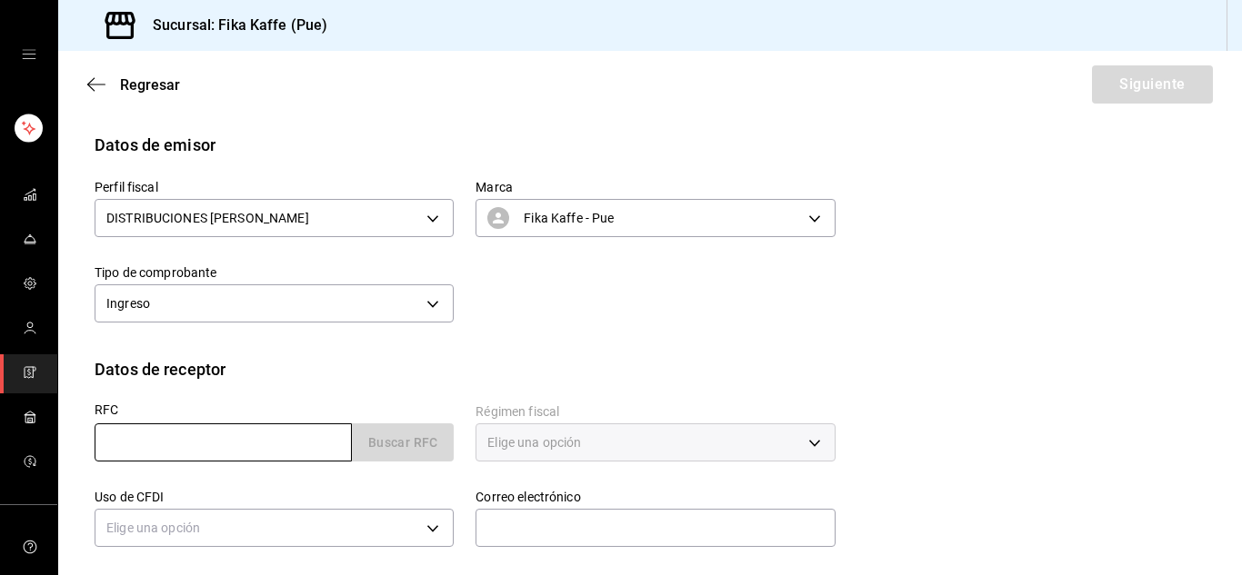
click at [215, 445] on input "text" at bounding box center [223, 443] width 257 height 38
type input "SACG740528K4A"
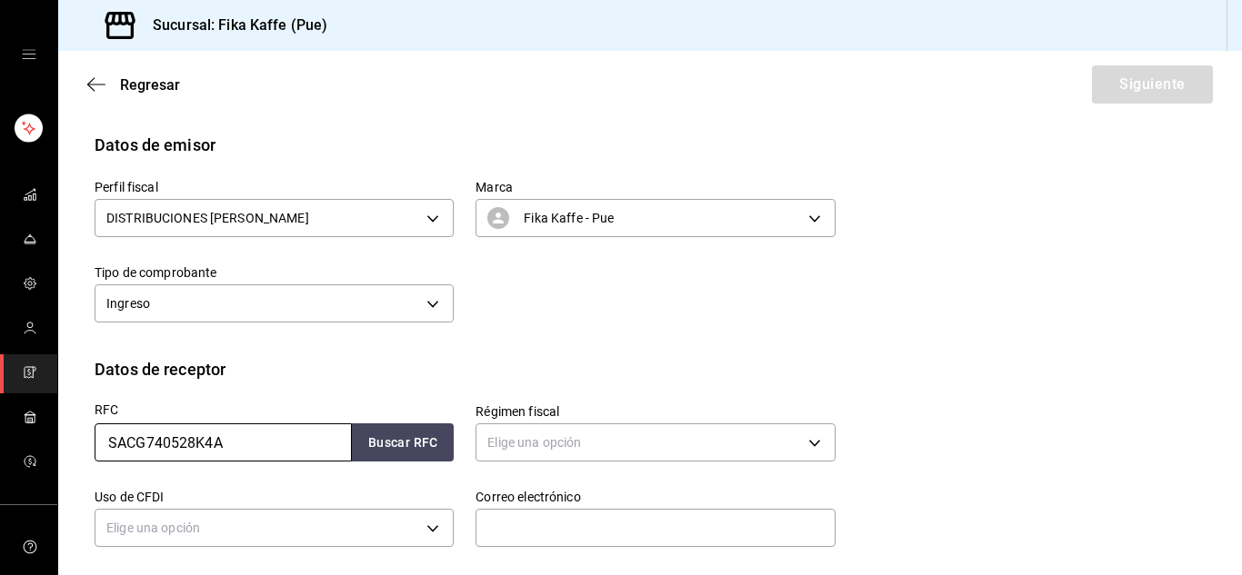
scroll to position [123, 0]
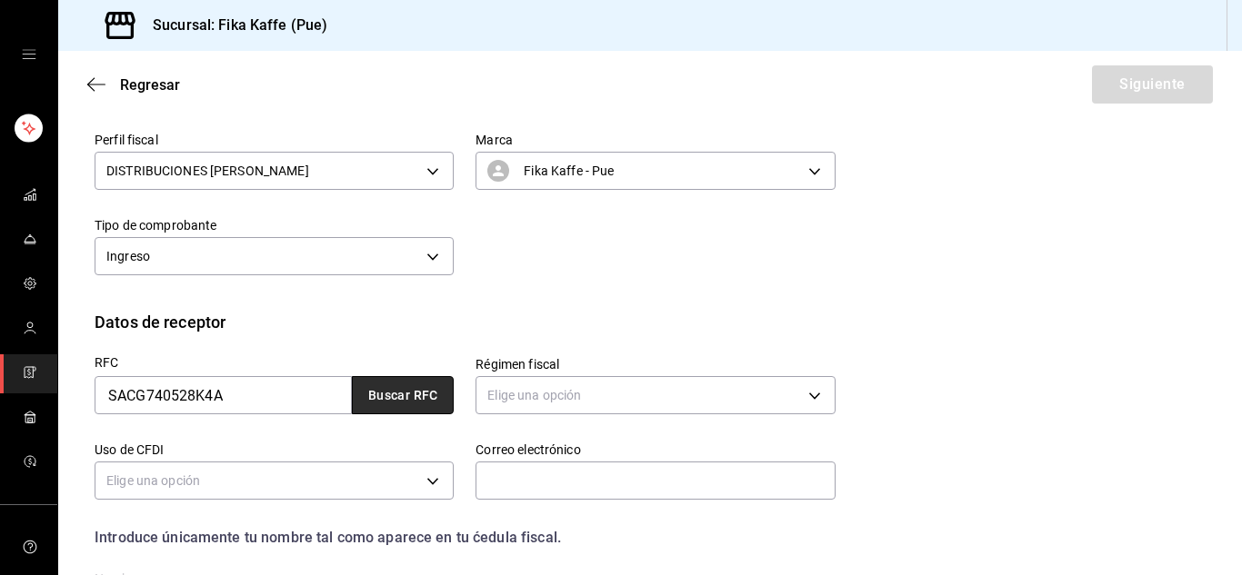
click at [384, 382] on button "Buscar RFC" at bounding box center [403, 395] width 102 height 38
type input "germansanchez740528@gmail.com"
type input "93601"
type input "GERMAN SANCHEZ CORTES"
type input "612"
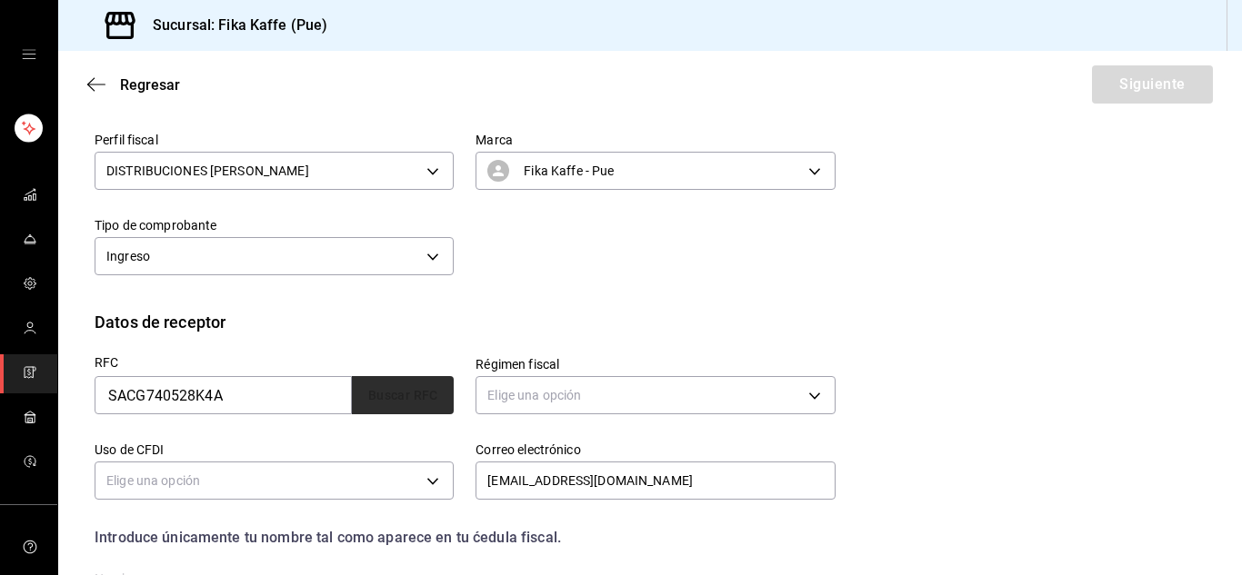
type input "G03"
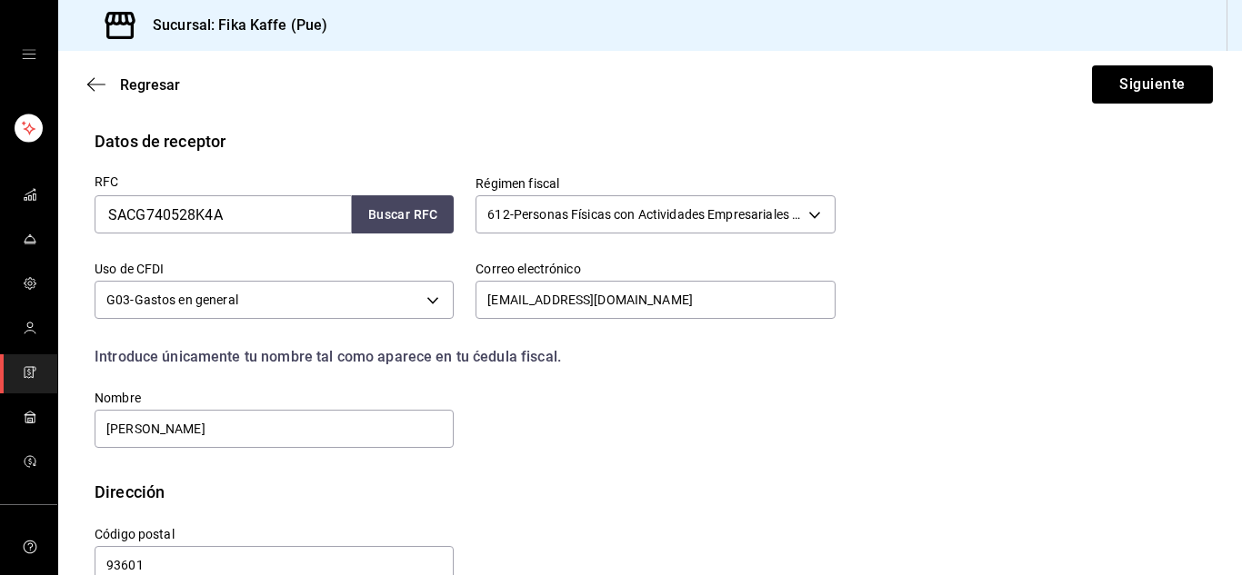
scroll to position [344, 0]
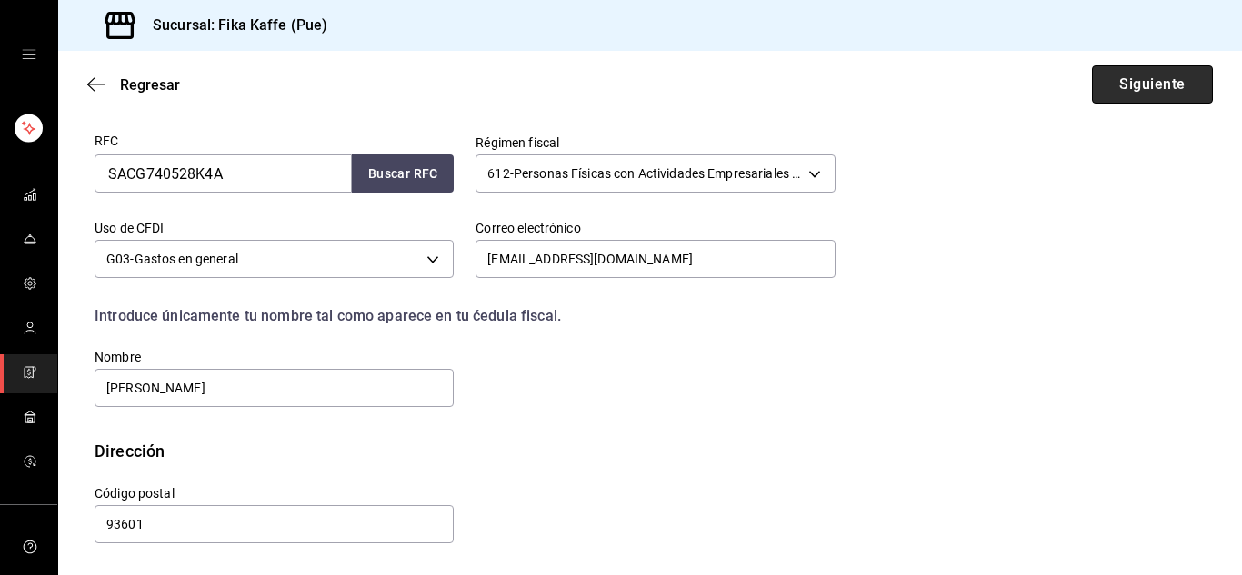
click at [1138, 83] on button "Siguiente" at bounding box center [1152, 84] width 121 height 38
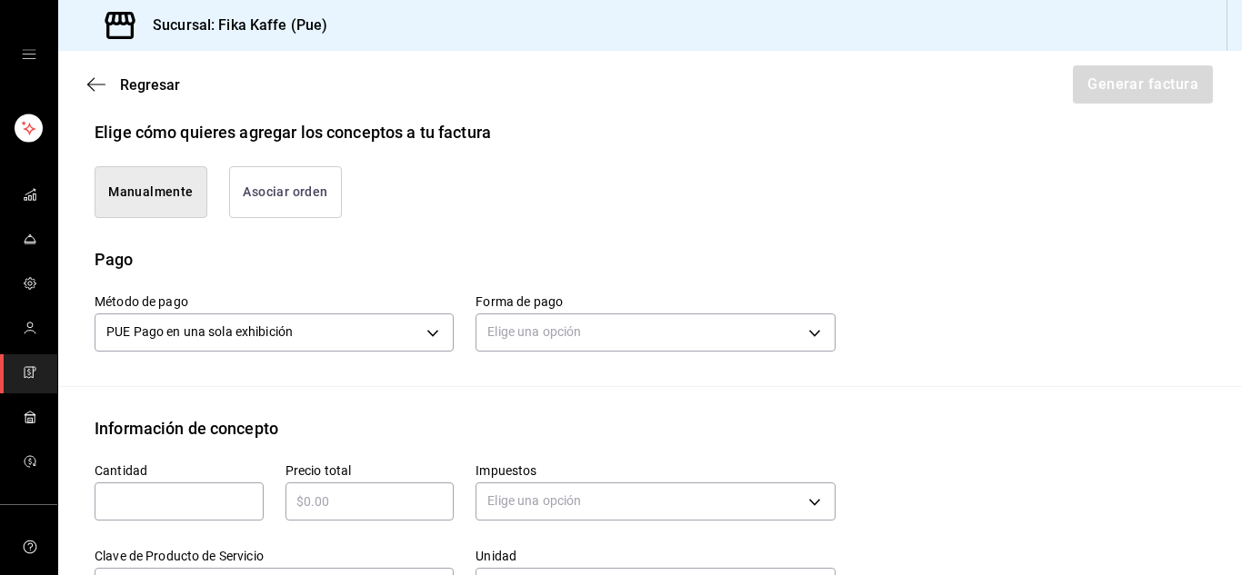
scroll to position [430, 0]
click at [294, 200] on button "Asociar orden" at bounding box center [285, 191] width 113 height 52
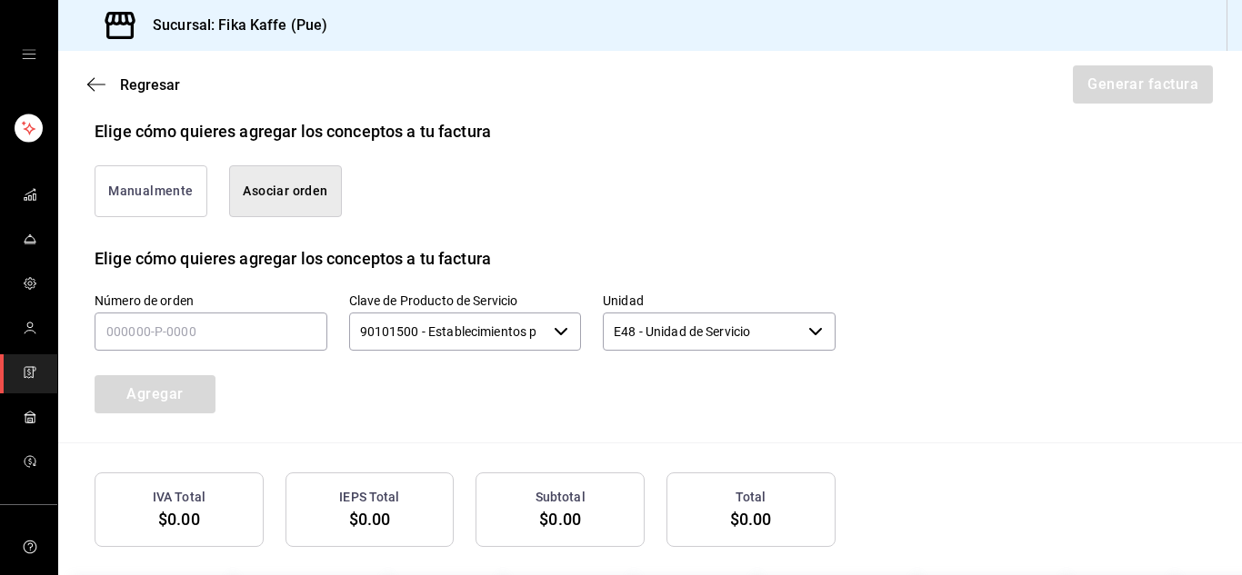
click at [150, 197] on button "Manualmente" at bounding box center [151, 191] width 113 height 52
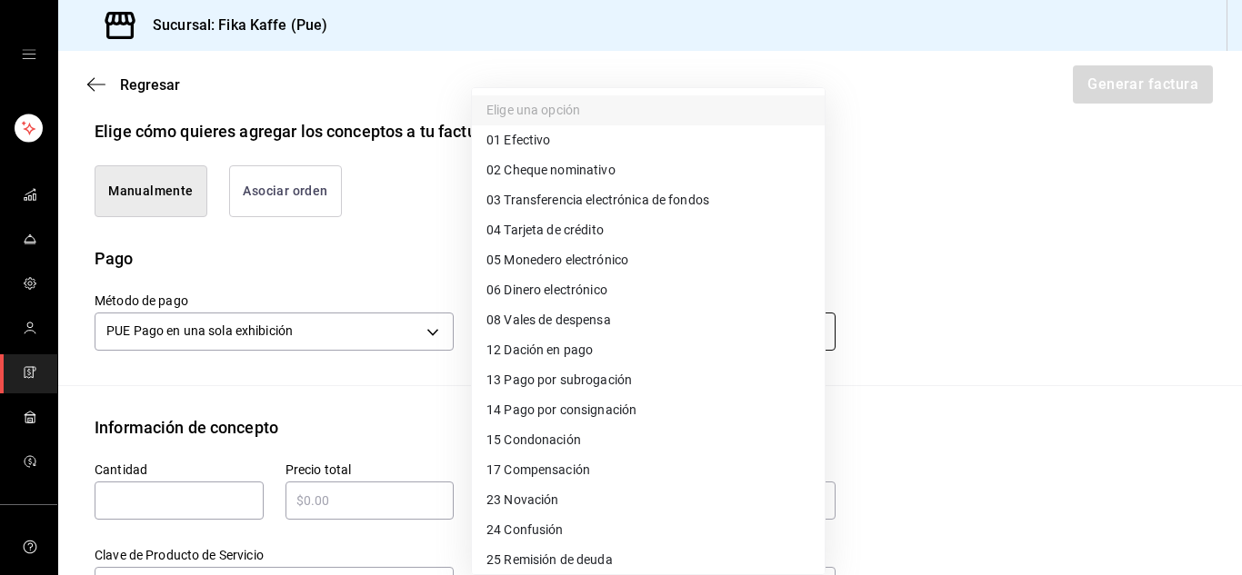
click at [563, 334] on body "Sucursal: Fika Kaffe (Pue) Regresar Generar factura Emisor Perfil fiscal DISTRI…" at bounding box center [621, 287] width 1242 height 575
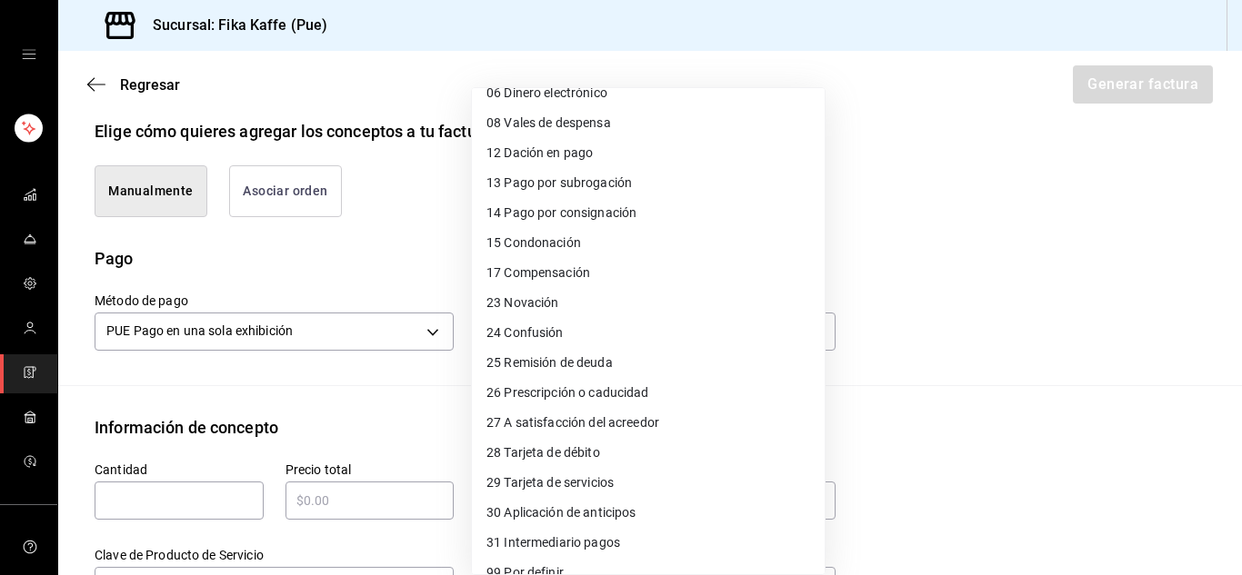
scroll to position [198, 0]
click at [593, 441] on li "28 Tarjeta de débito" at bounding box center [648, 452] width 353 height 30
type input "28"
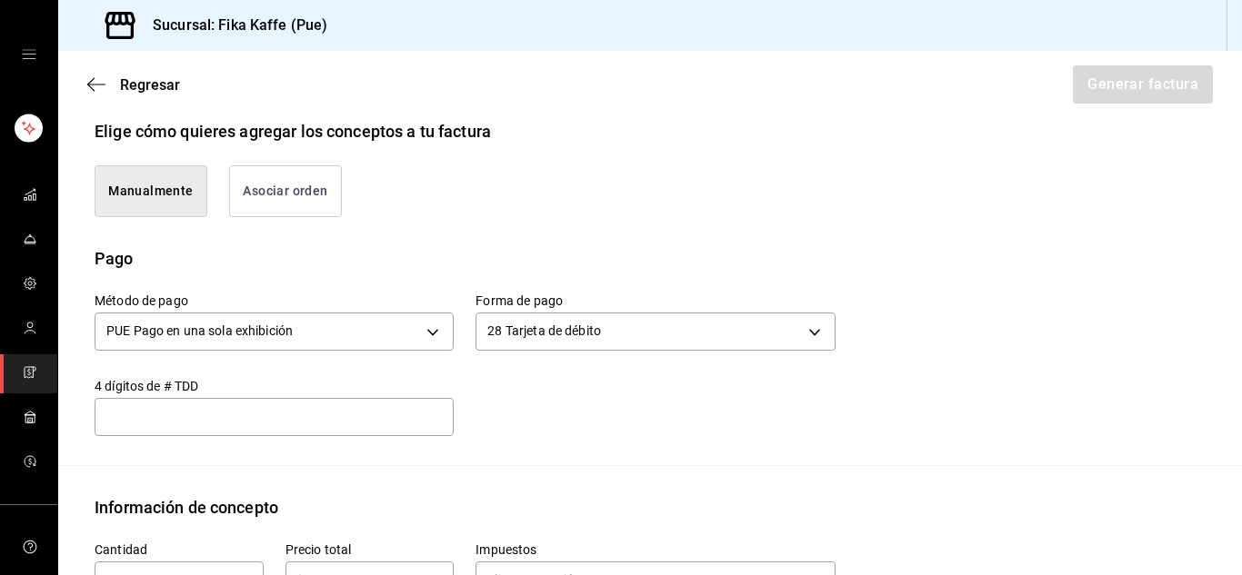
click at [593, 441] on div "Método de pago PUE Pago en una sola exhibición PUE Forma de pago 28 Tarjeta de …" at bounding box center [650, 368] width 1111 height 195
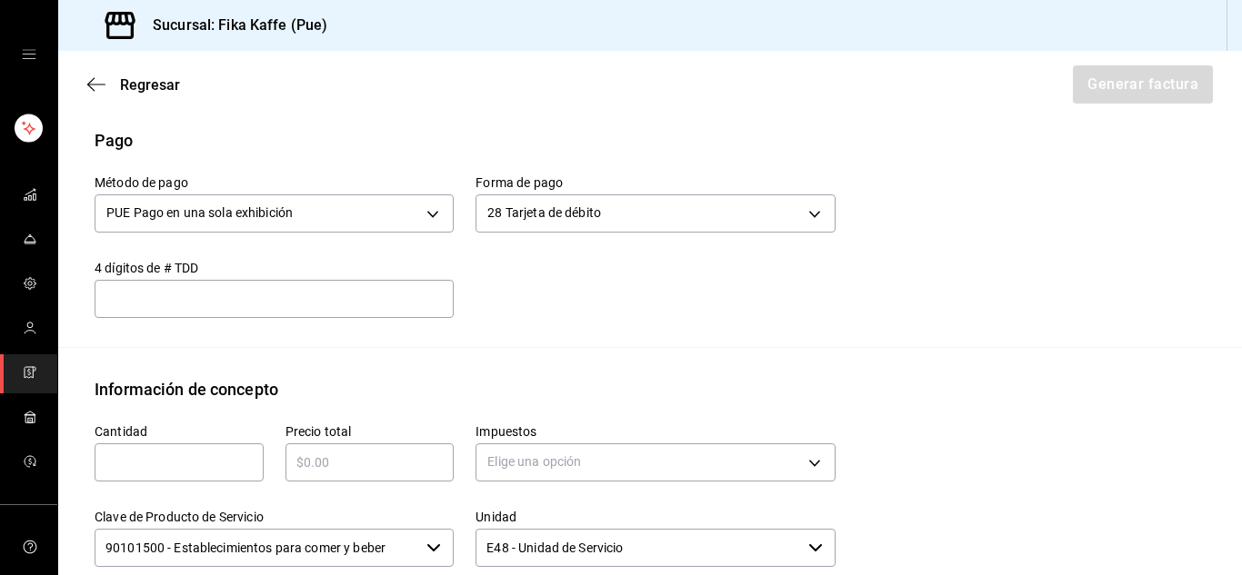
scroll to position [550, 0]
click at [426, 280] on div "​" at bounding box center [274, 297] width 359 height 38
click at [374, 286] on input "text" at bounding box center [274, 297] width 359 height 22
type input "497"
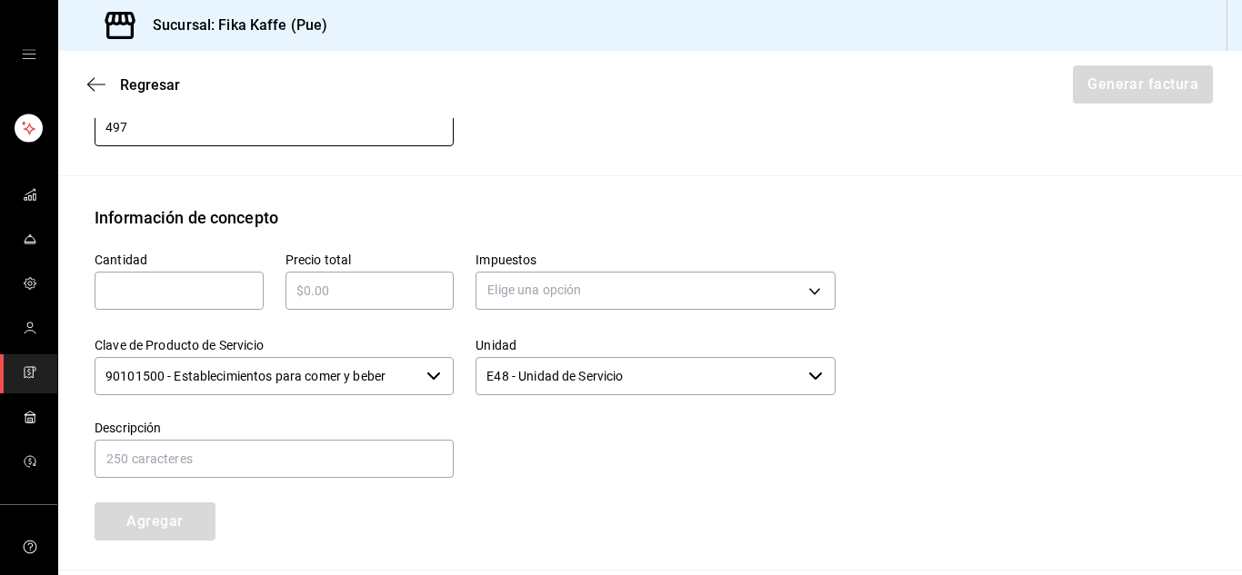
scroll to position [721, 0]
click at [216, 291] on input "text" at bounding box center [179, 290] width 169 height 22
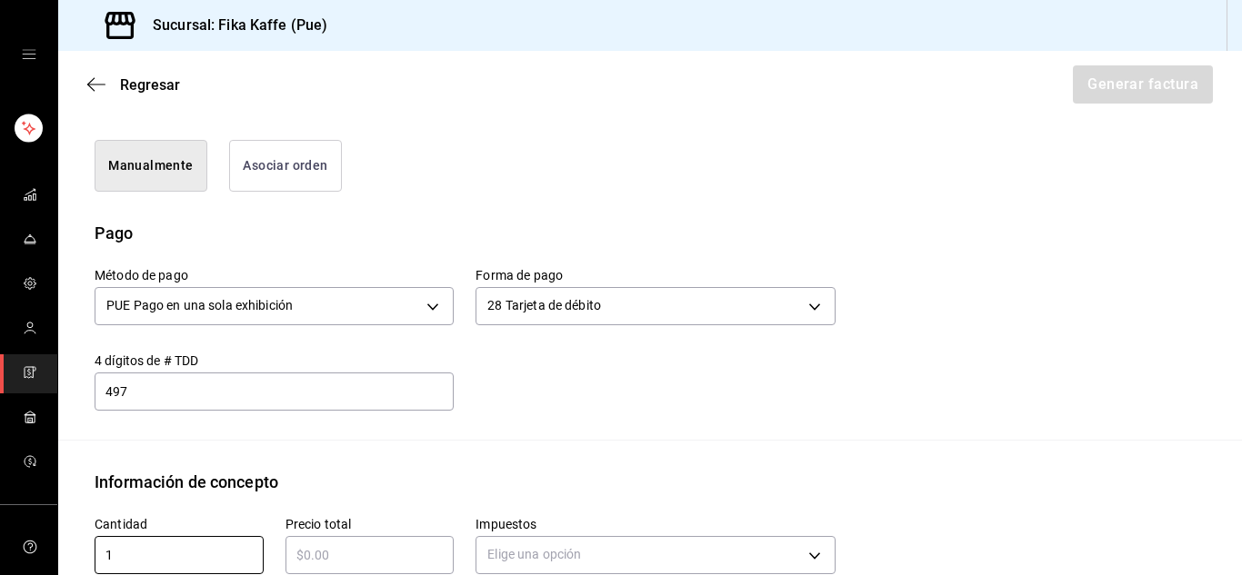
scroll to position [453, 0]
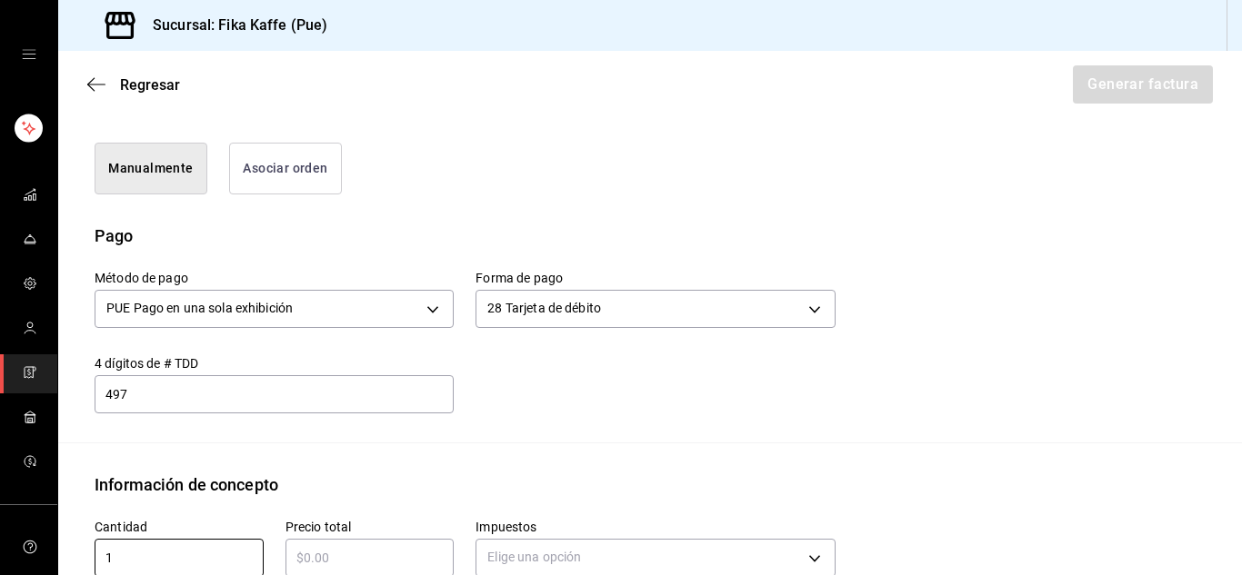
type input "1"
click at [289, 183] on button "Asociar orden" at bounding box center [285, 169] width 113 height 52
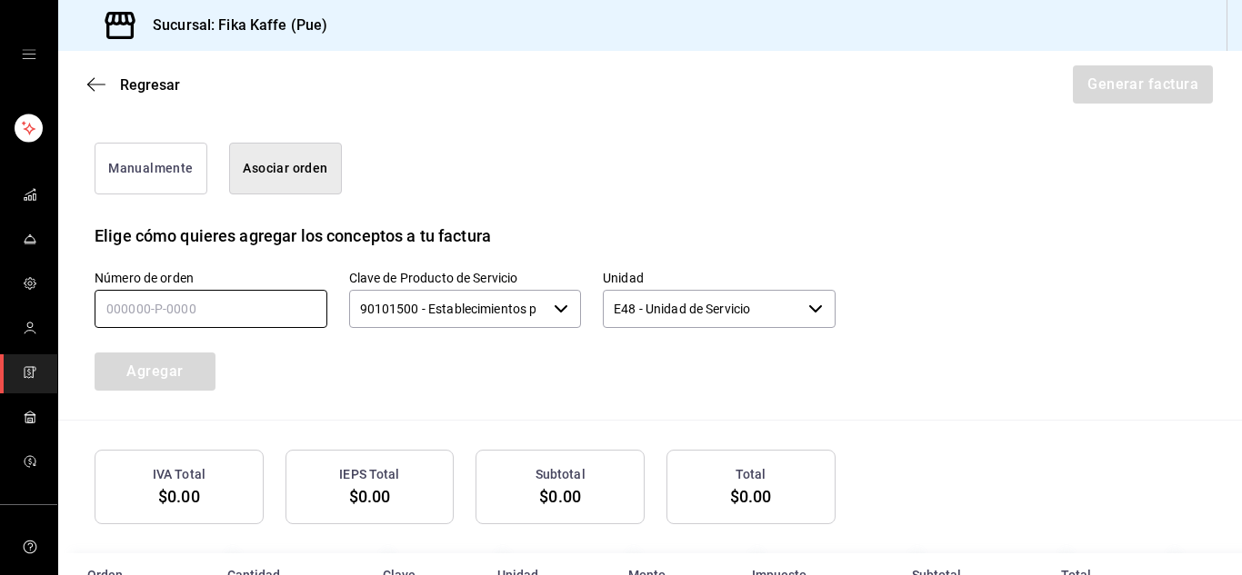
click at [242, 307] on input "text" at bounding box center [211, 309] width 233 height 38
click at [163, 160] on button "Manualmente" at bounding box center [151, 169] width 113 height 52
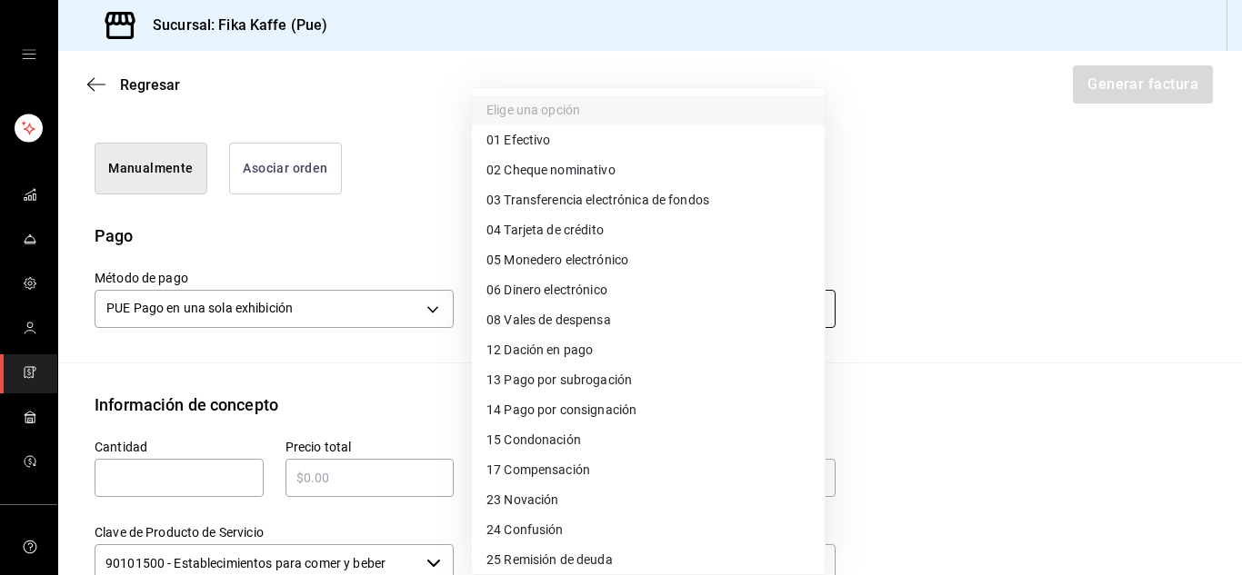
click at [486, 307] on body "Sucursal: Fika Kaffe (Pue) Regresar Generar factura Emisor Perfil fiscal DISTRI…" at bounding box center [621, 287] width 1242 height 575
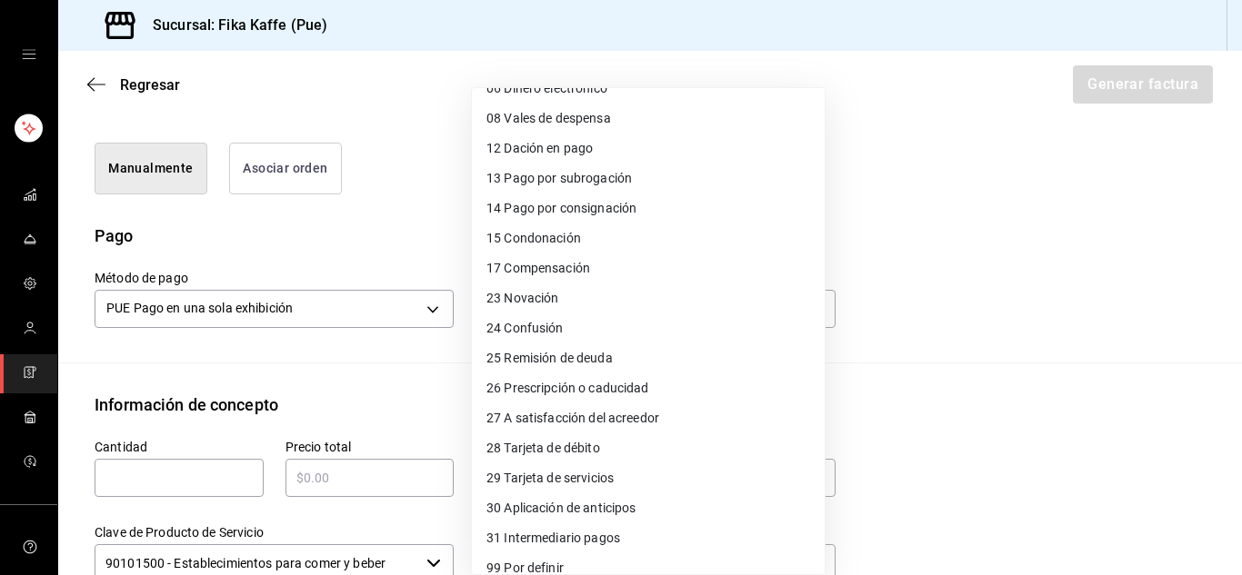
scroll to position [203, 0]
click at [589, 454] on span "28 Tarjeta de débito" at bounding box center [543, 447] width 114 height 19
type input "28"
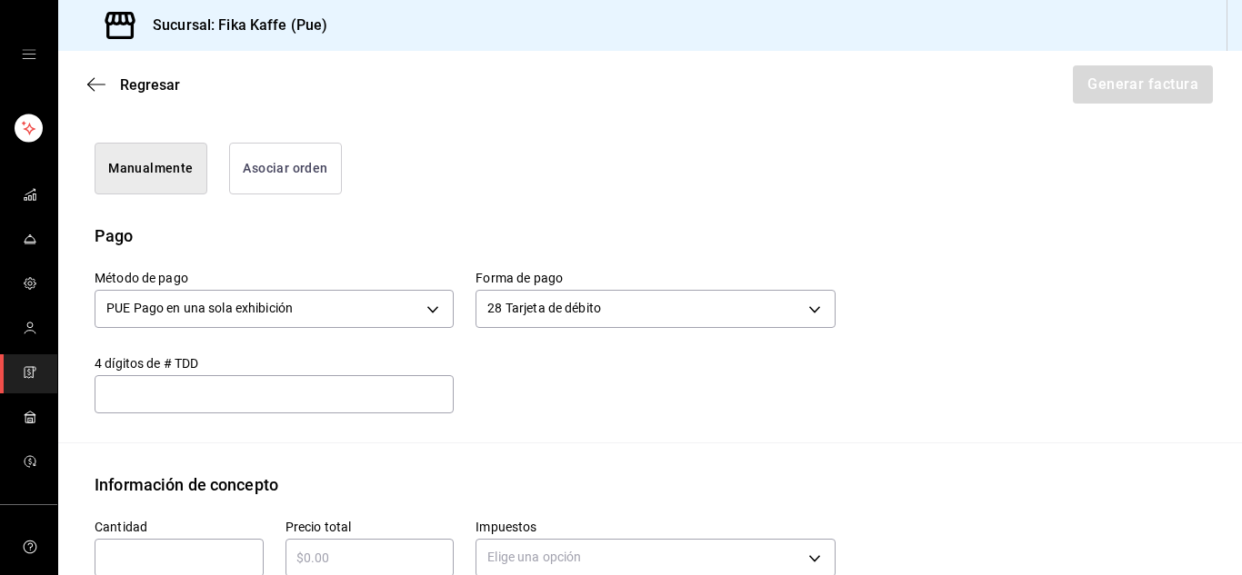
click at [373, 402] on input "text" at bounding box center [274, 395] width 359 height 22
type input "497"
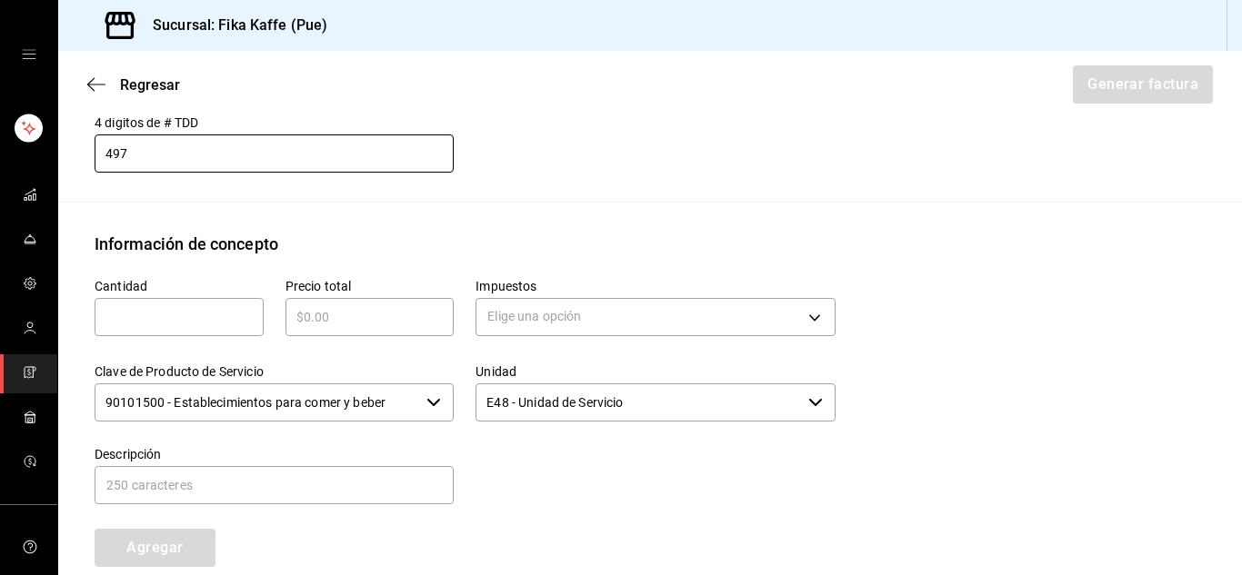
scroll to position [694, 0]
click at [212, 294] on div "Cantidad ​" at bounding box center [179, 306] width 169 height 58
click at [203, 320] on input "text" at bounding box center [179, 316] width 169 height 22
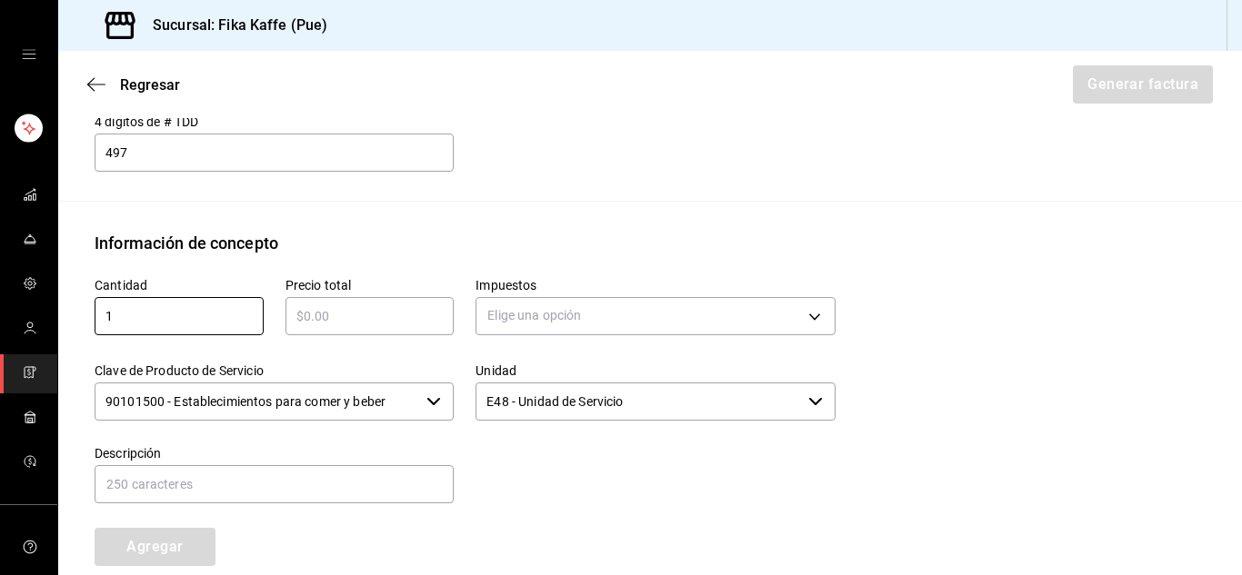
type input "1"
click at [384, 324] on input "text" at bounding box center [369, 316] width 169 height 22
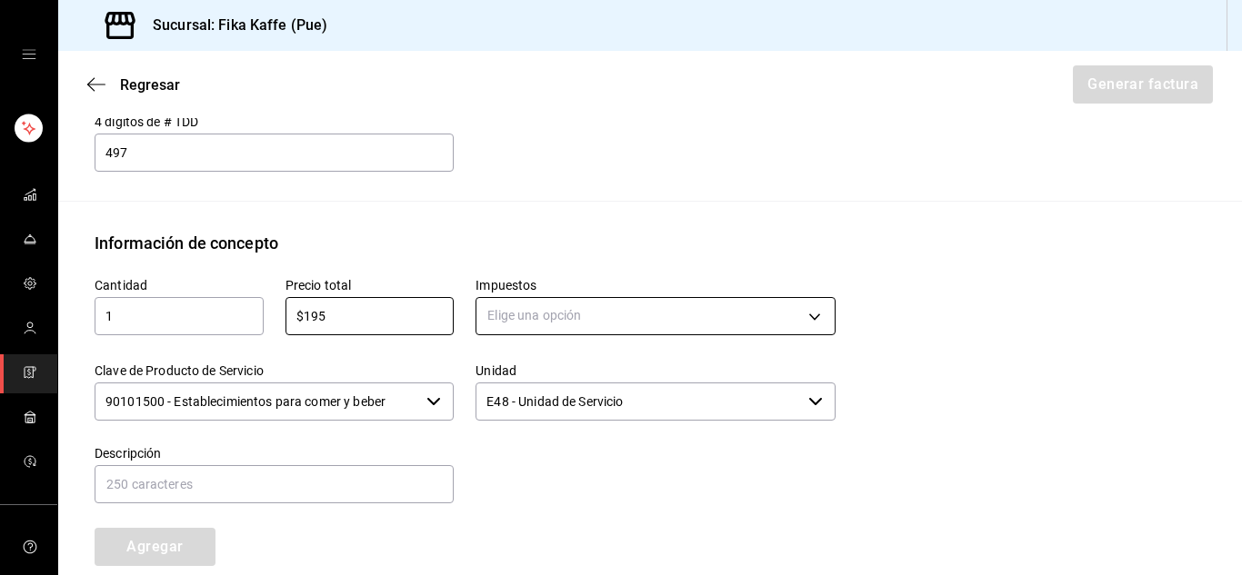
type input "$195"
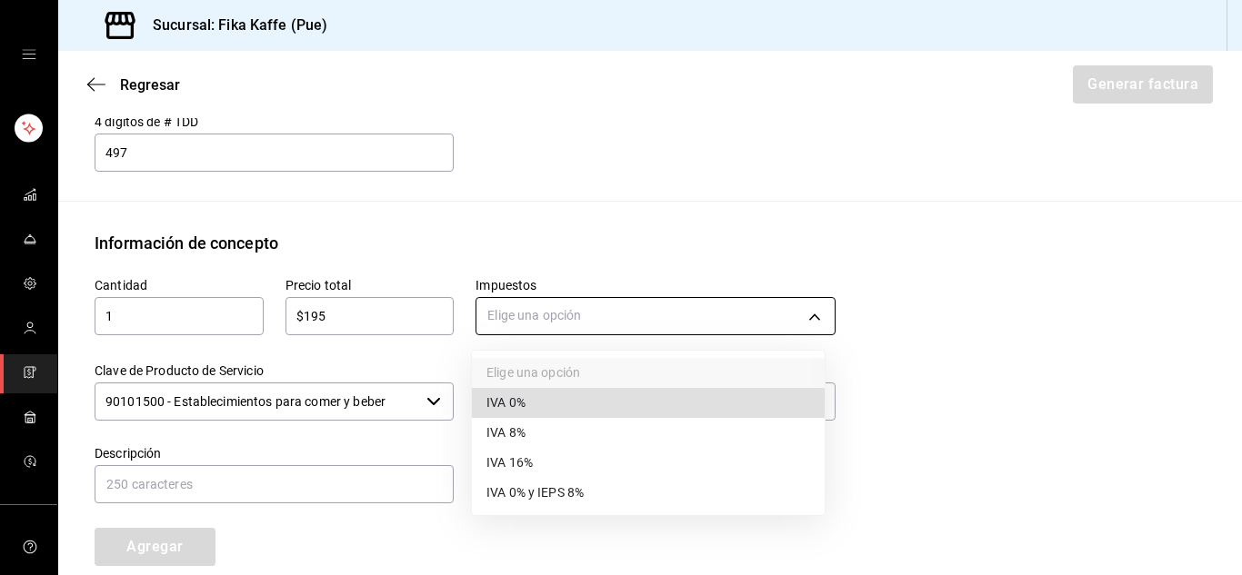
click at [520, 317] on body "Sucursal: Fika Kaffe (Pue) Regresar Generar factura Emisor Perfil fiscal DISTRI…" at bounding box center [621, 287] width 1242 height 575
click at [508, 408] on span "IVA 0%" at bounding box center [505, 403] width 39 height 19
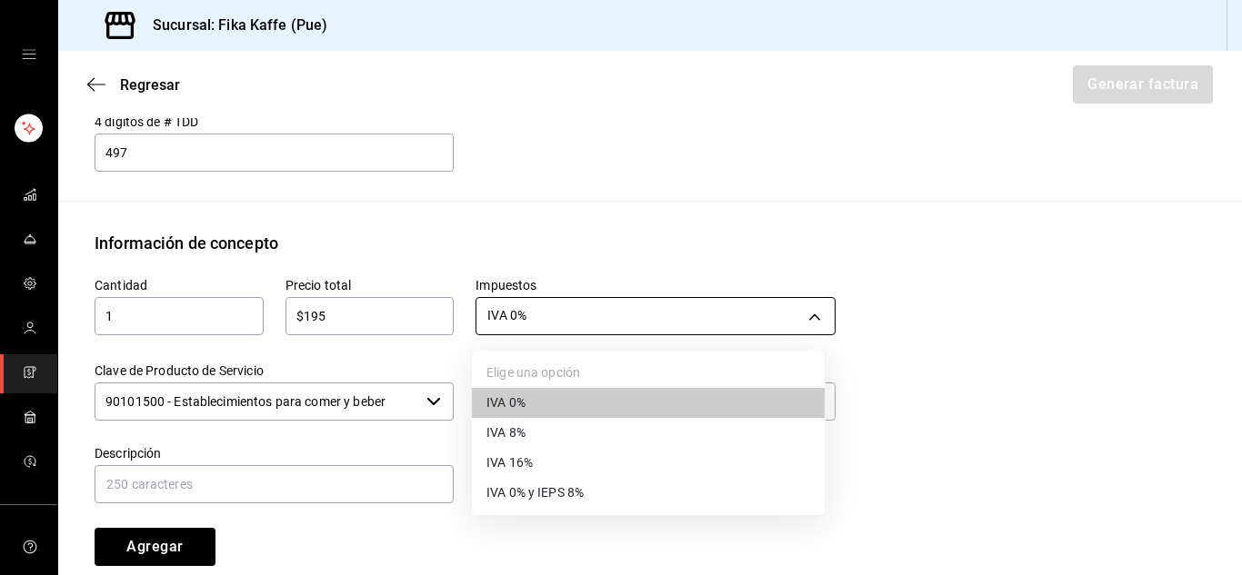
click at [502, 318] on body "Sucursal: Fika Kaffe (Pue) Regresar Generar factura Emisor Perfil fiscal DISTRI…" at bounding box center [621, 287] width 1242 height 575
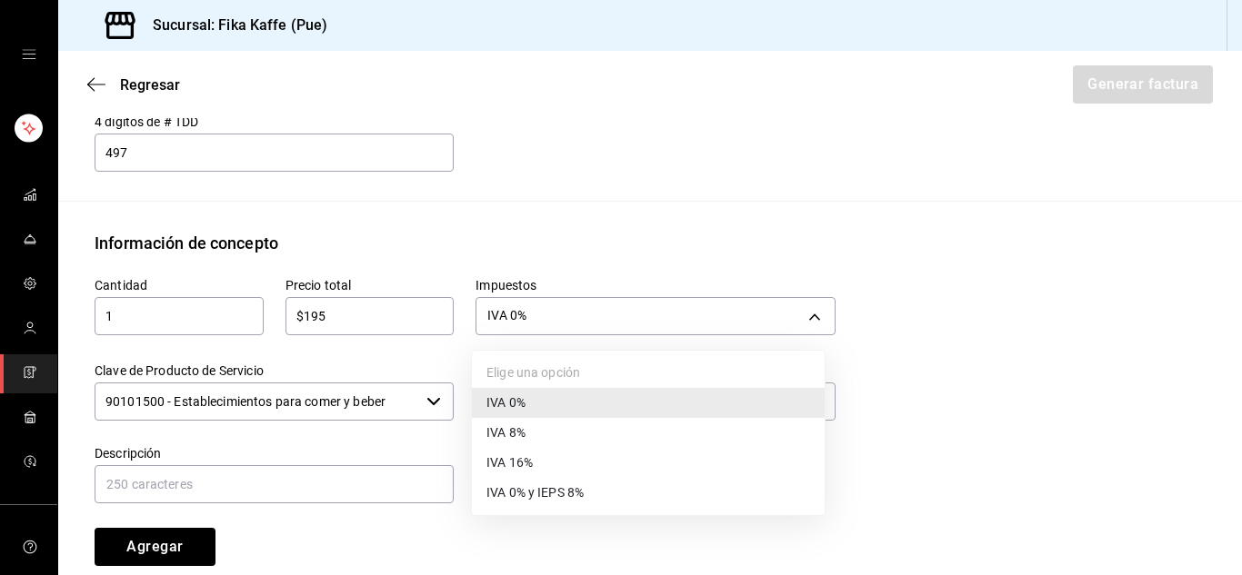
click at [528, 455] on span "IVA 16%" at bounding box center [509, 463] width 46 height 19
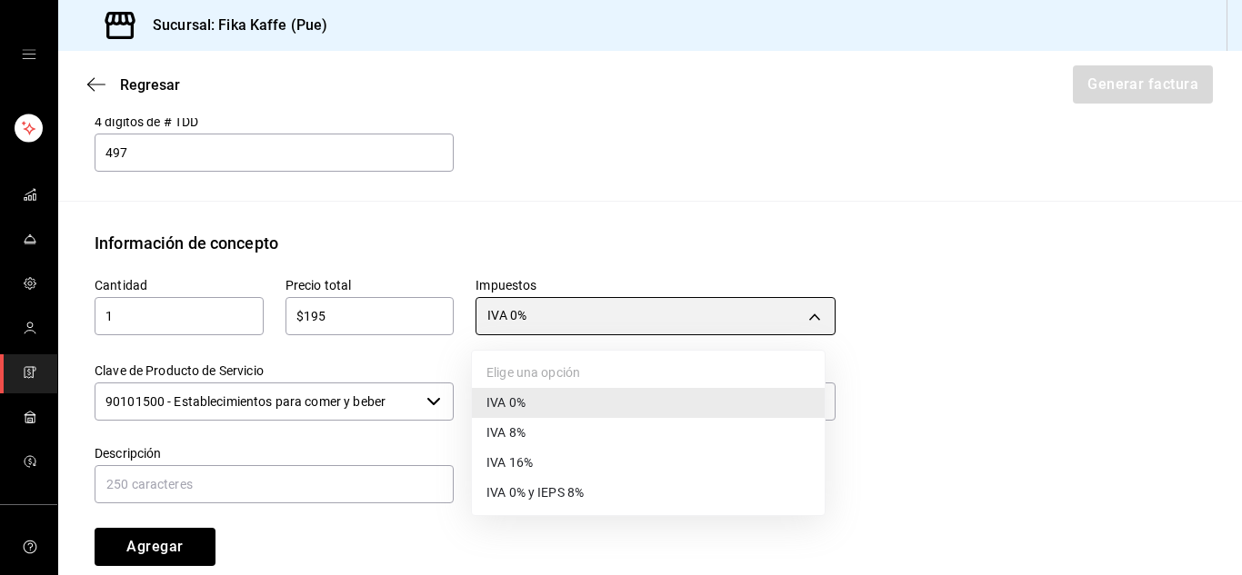
type input "IVA_16"
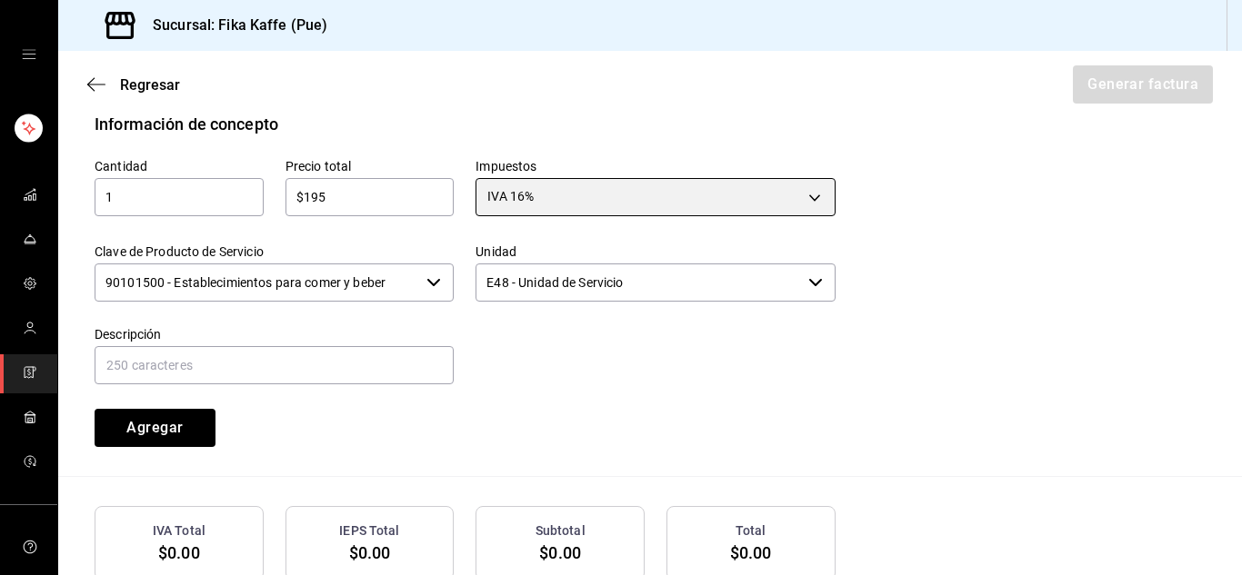
scroll to position [814, 0]
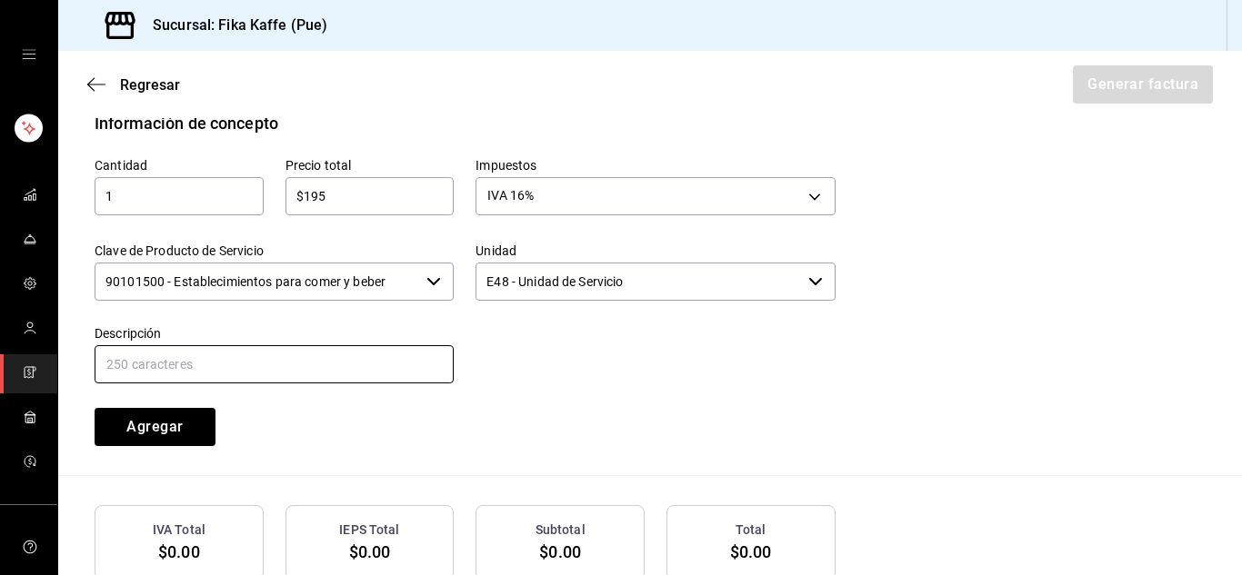
click at [355, 364] on input "text" at bounding box center [274, 364] width 359 height 38
type input "ALIMENTOS Y BEBIDAS DE CAFETERIA"
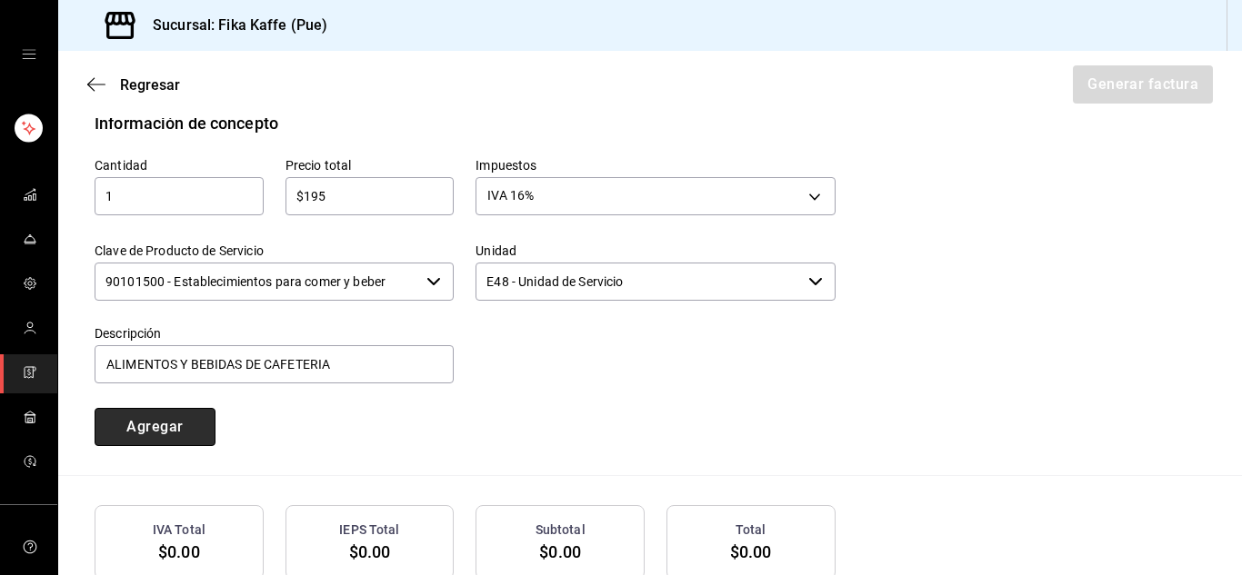
click at [164, 415] on button "Agregar" at bounding box center [155, 427] width 121 height 38
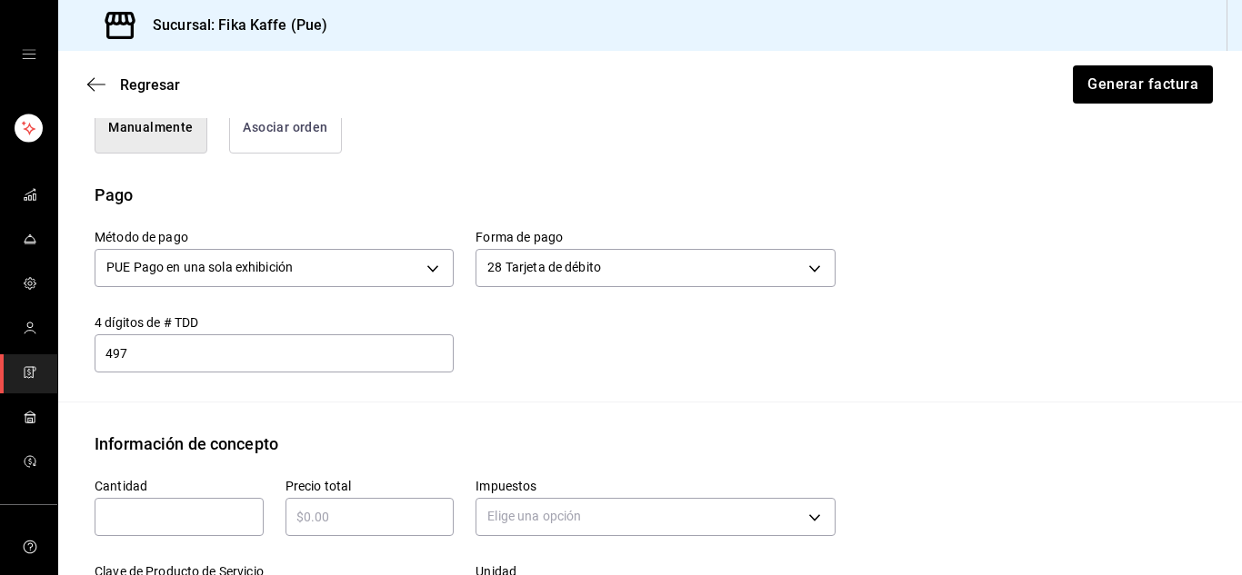
scroll to position [487, 0]
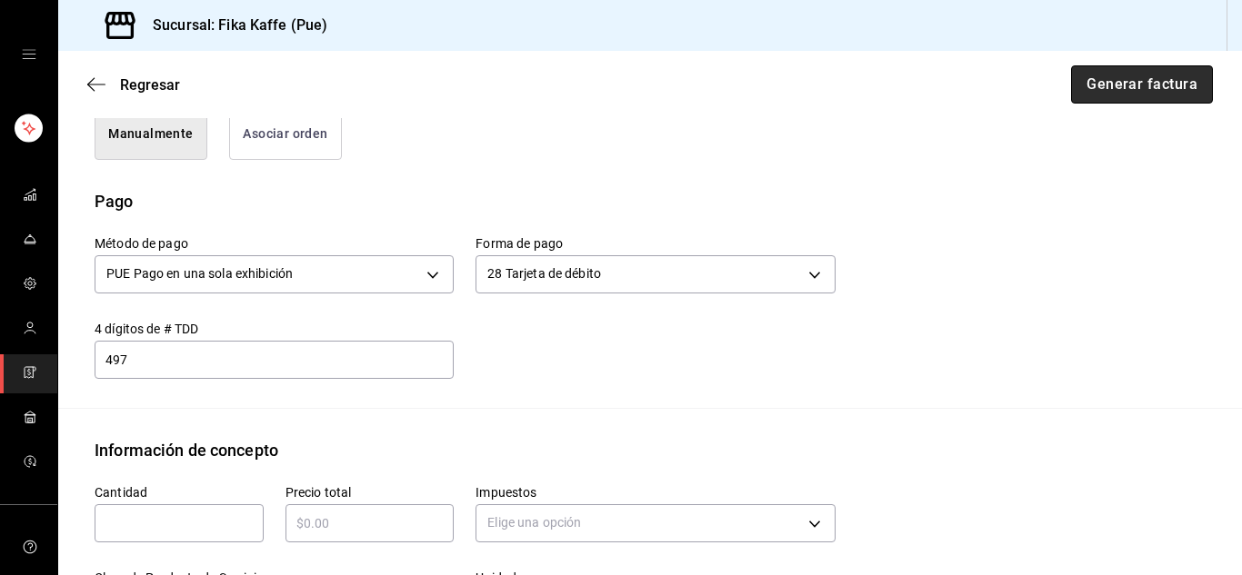
click at [1147, 75] on button "Generar factura" at bounding box center [1142, 84] width 142 height 38
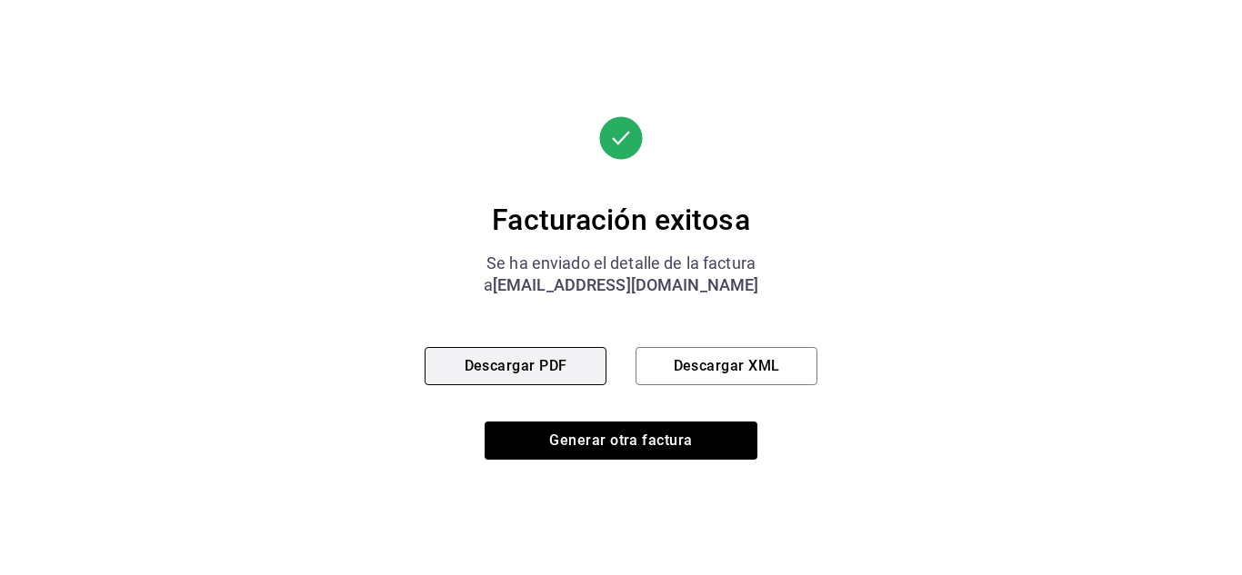
click at [539, 366] on button "Descargar PDF" at bounding box center [515, 366] width 182 height 38
click at [314, 175] on div "Facturación exitosa Se ha enviado el detalle de la factura a germansanchez74052…" at bounding box center [621, 287] width 1242 height 575
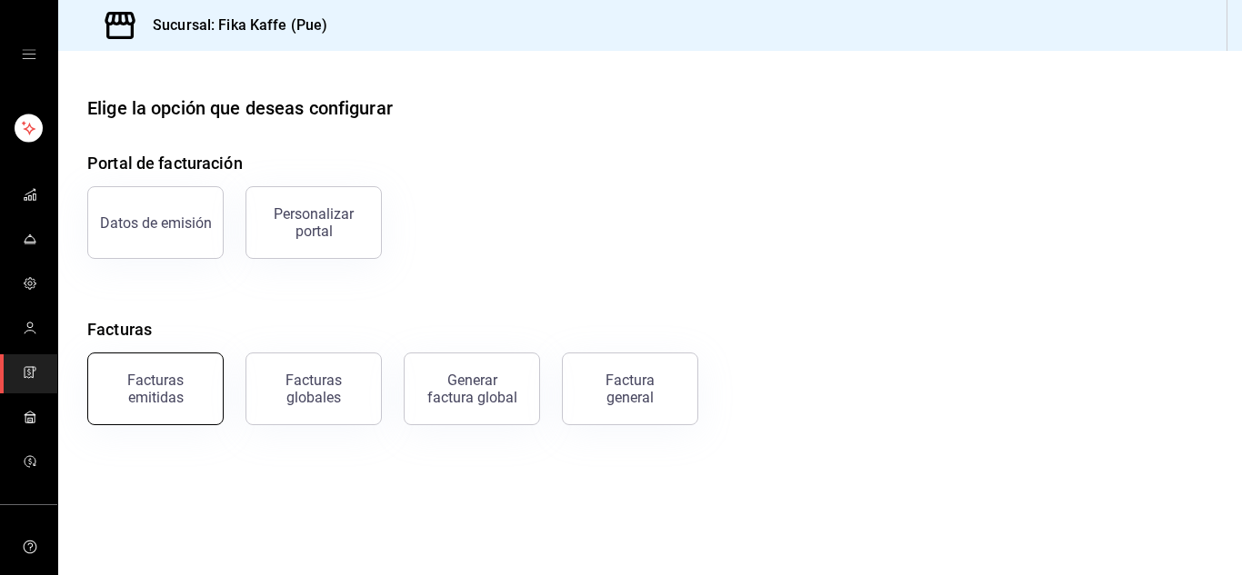
click at [171, 365] on button "Facturas emitidas" at bounding box center [155, 389] width 136 height 73
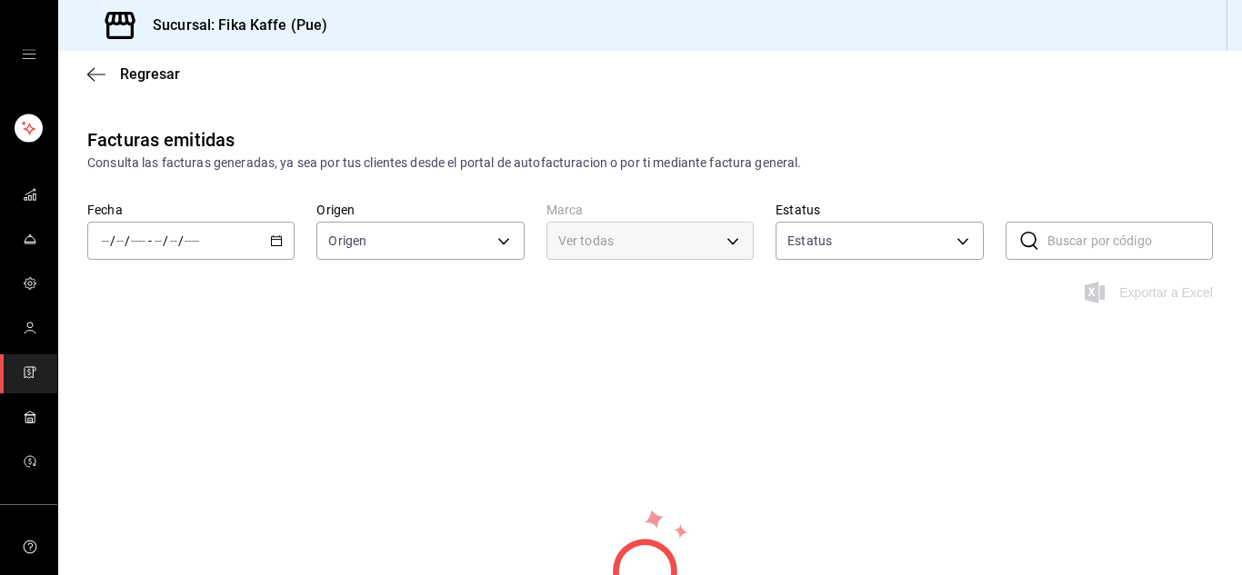
type input "ORDER_INVOICE,GENERAL_INVOICE"
type input "ACTIVE,PENDING_CANCELLATION,CANCELLED,PRE_CANCELLED"
type input "34ad27b6-2ad7-4e09-8c47-bff0ca000e3b"
click at [215, 256] on div "/ / - / /" at bounding box center [190, 241] width 207 height 38
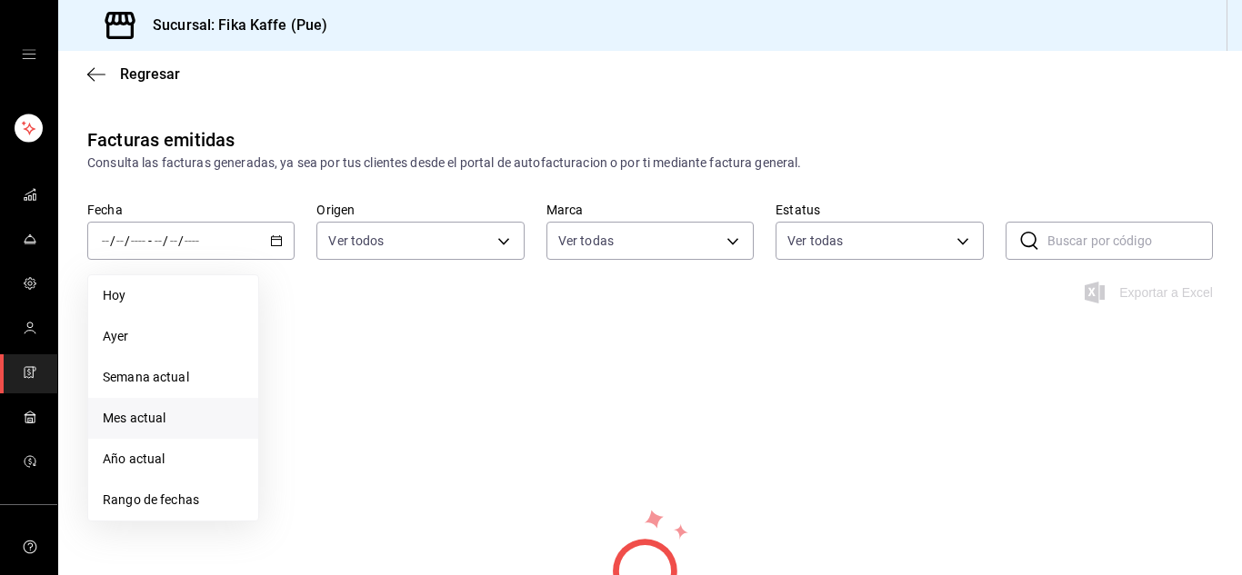
click at [152, 419] on span "Mes actual" at bounding box center [173, 418] width 141 height 19
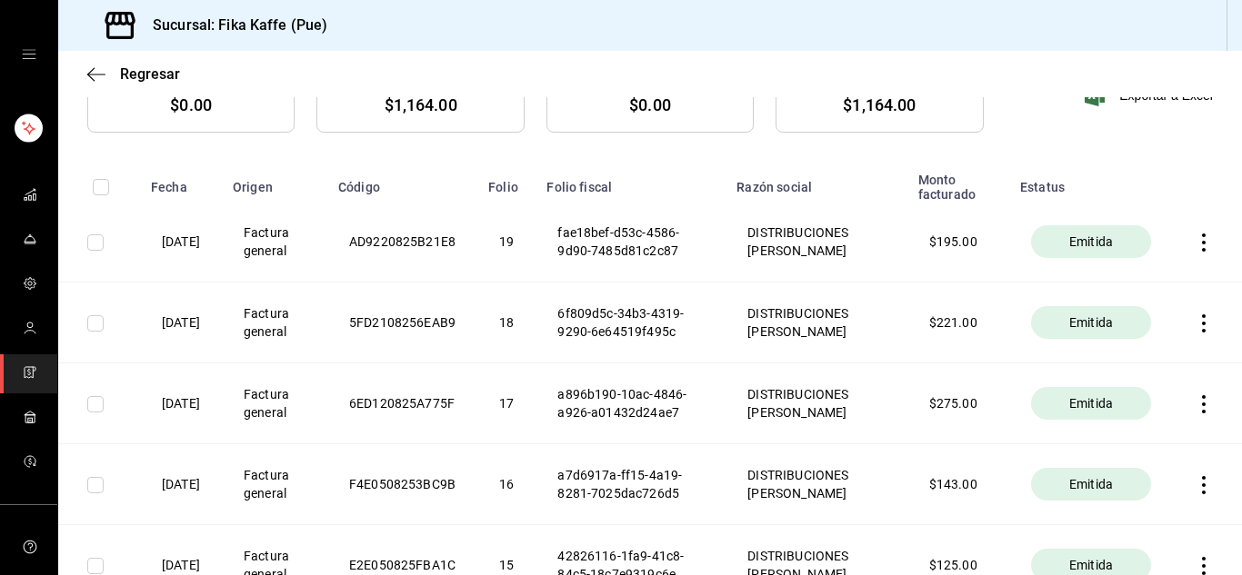
scroll to position [225, 0]
click at [1197, 328] on icon "button" at bounding box center [1203, 323] width 18 height 18
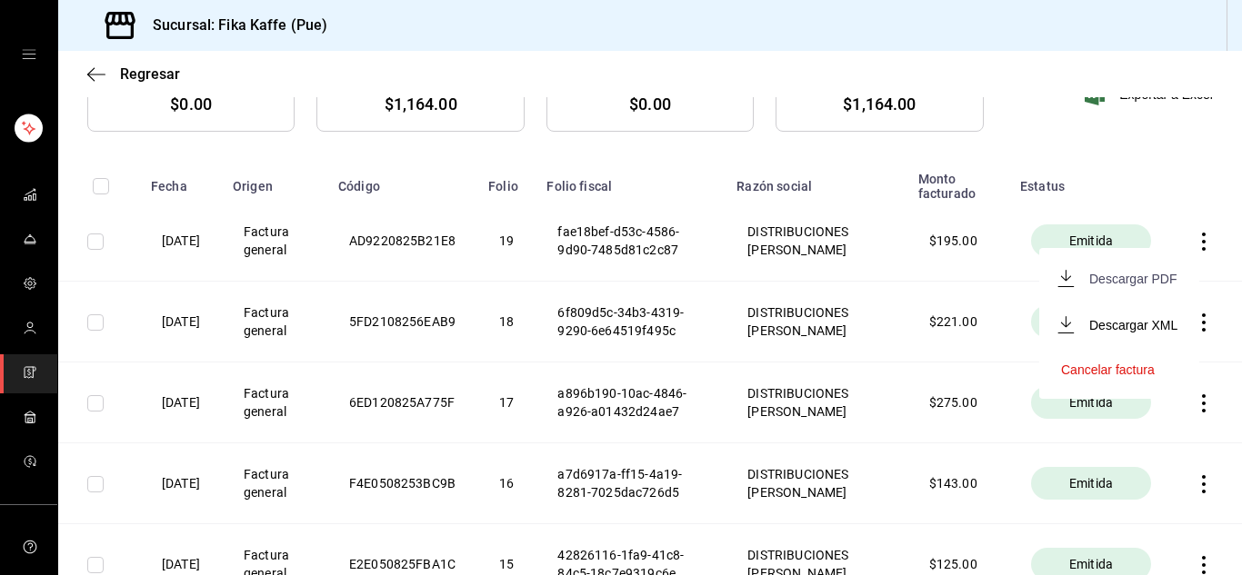
click at [1162, 280] on div "Descargar PDF" at bounding box center [1132, 279] width 87 height 15
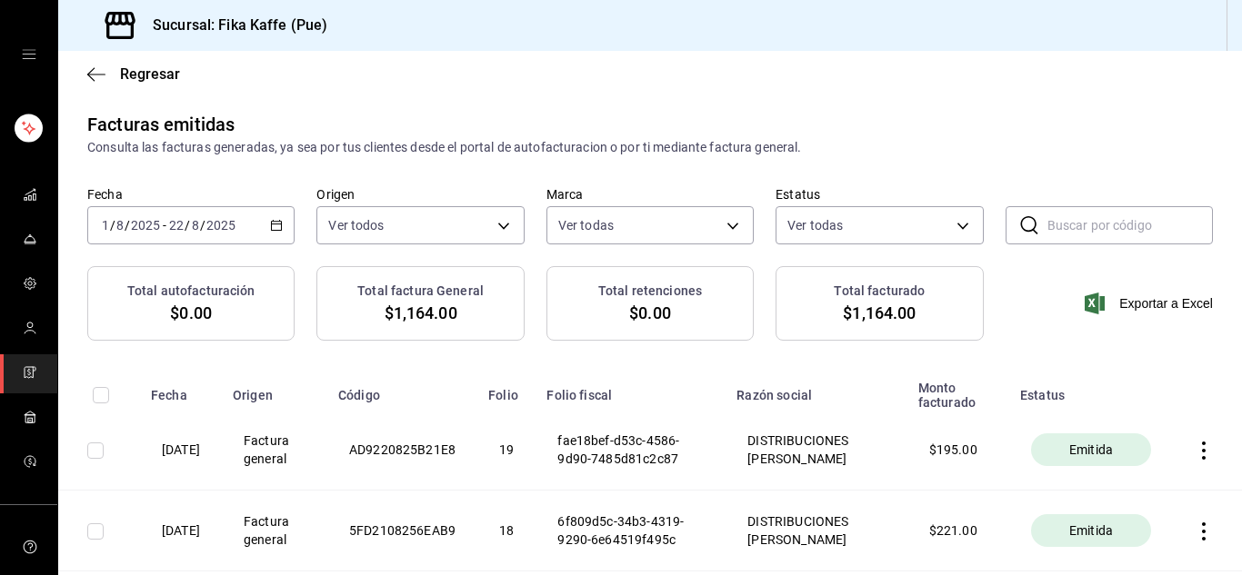
scroll to position [15, 0]
